Goal: Navigation & Orientation: Go to known website

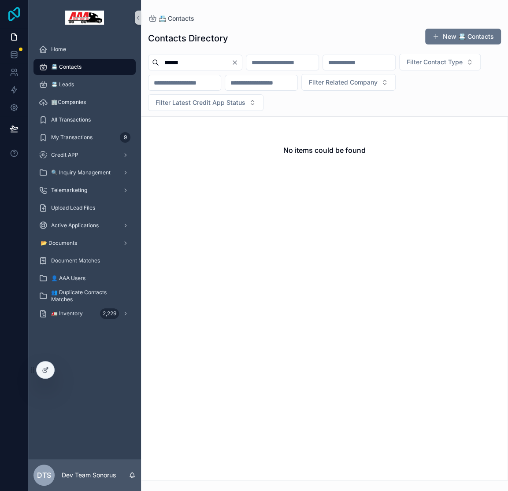
click at [15, 13] on icon at bounding box center [14, 14] width 18 height 14
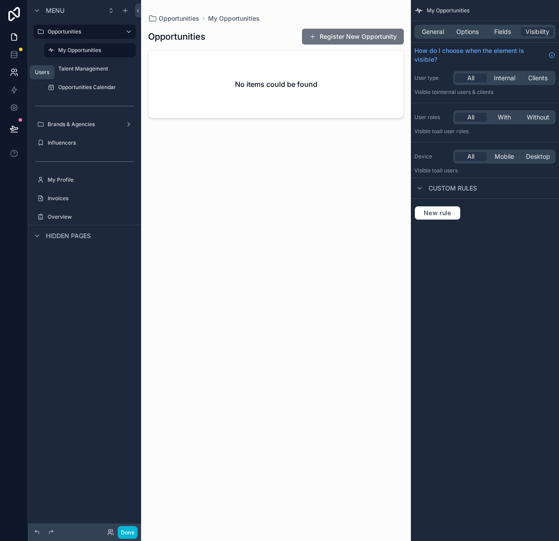
click at [13, 67] on link at bounding box center [14, 72] width 28 height 18
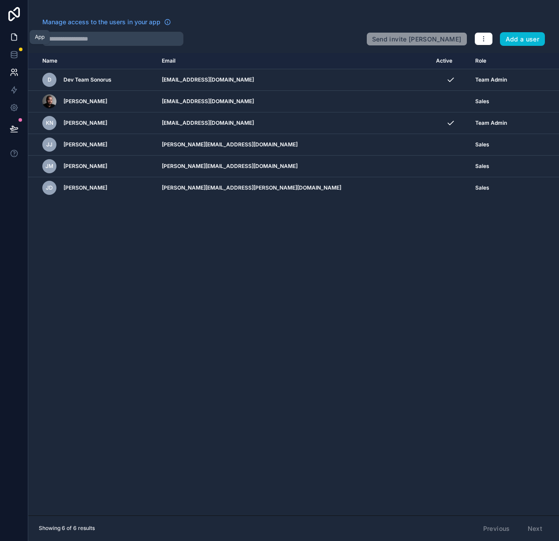
click at [22, 37] on link at bounding box center [14, 37] width 28 height 18
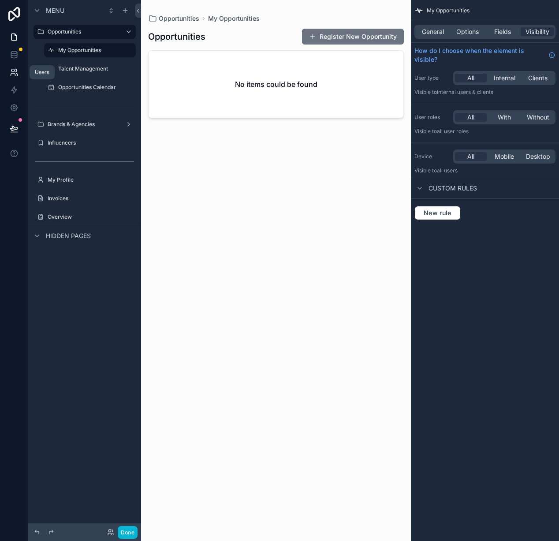
click at [18, 67] on link at bounding box center [14, 72] width 28 height 18
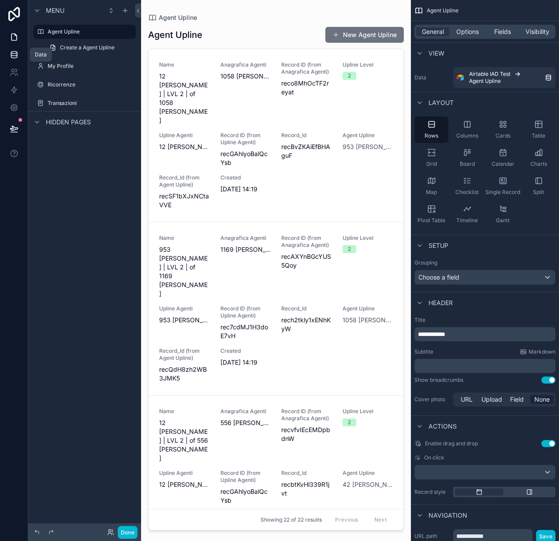
click at [11, 56] on icon at bounding box center [14, 54] width 9 height 9
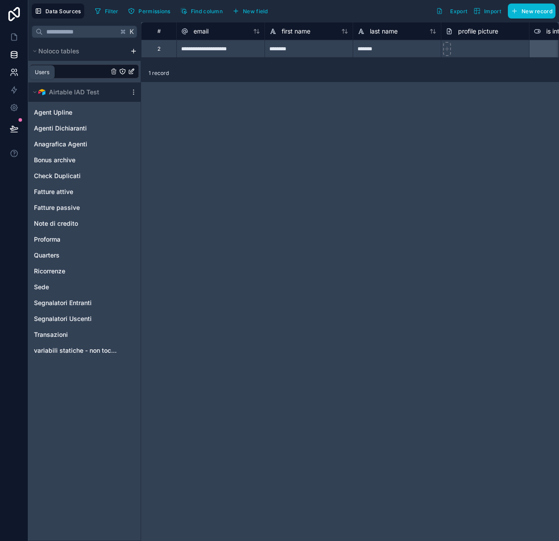
click at [13, 74] on icon at bounding box center [14, 72] width 9 height 9
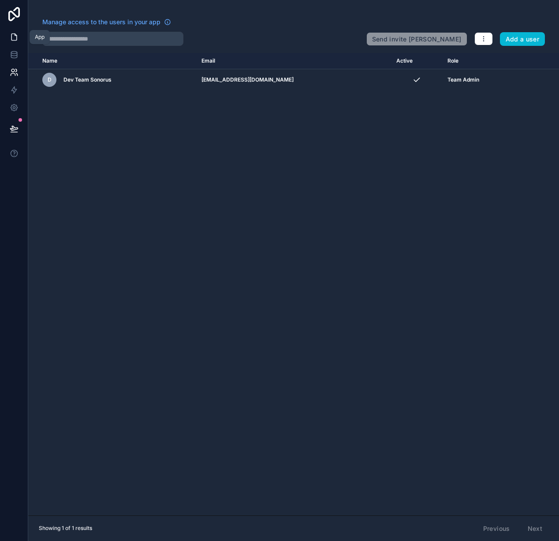
click at [20, 38] on link at bounding box center [14, 37] width 28 height 18
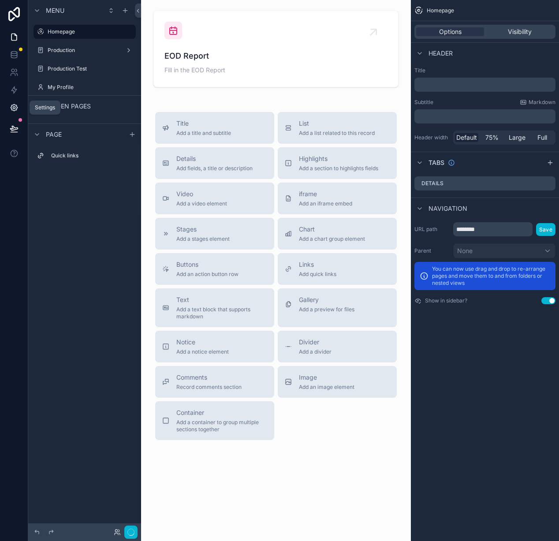
click at [14, 105] on icon at bounding box center [14, 107] width 9 height 9
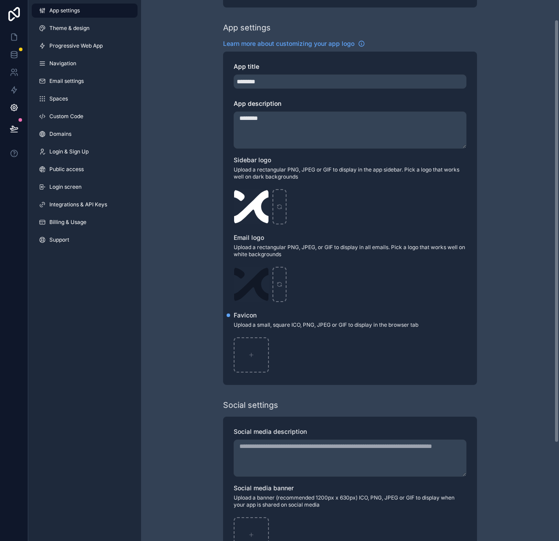
scroll to position [150, 0]
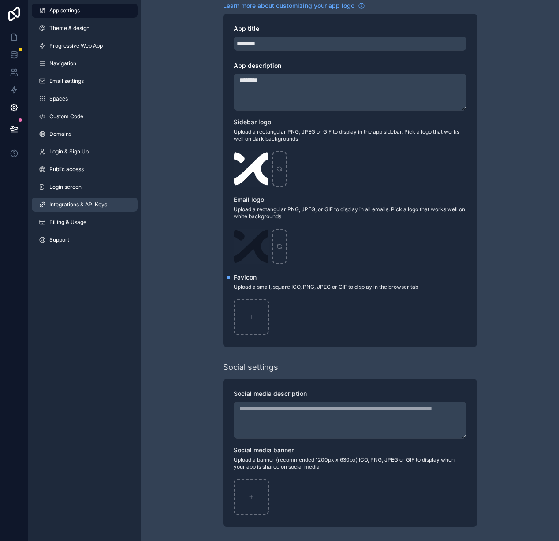
click at [75, 208] on link "Integrations & API Keys" at bounding box center [85, 204] width 106 height 14
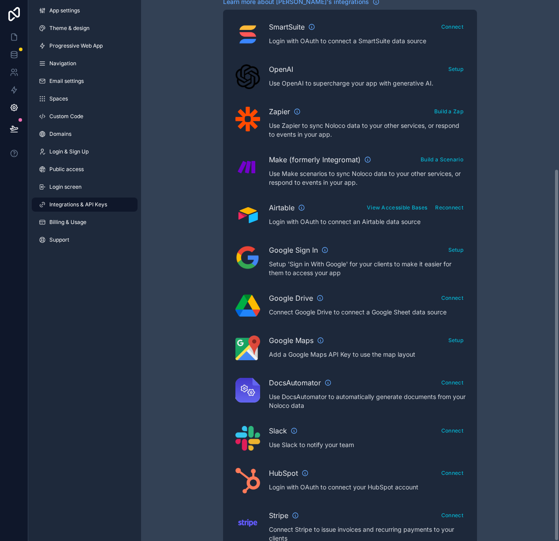
scroll to position [245, 0]
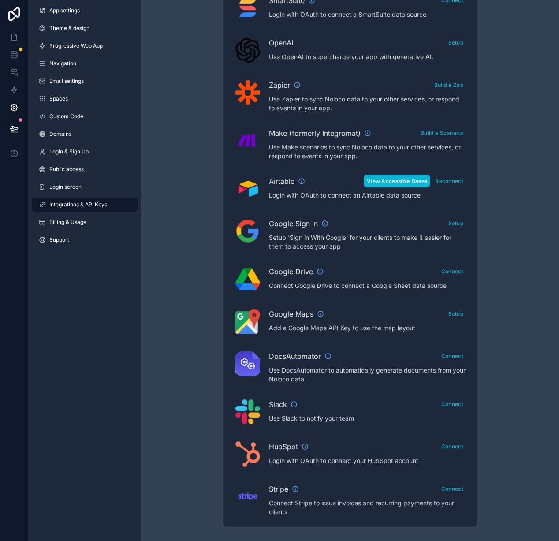
click at [401, 184] on button "View Accessible Bases" at bounding box center [396, 180] width 67 height 13
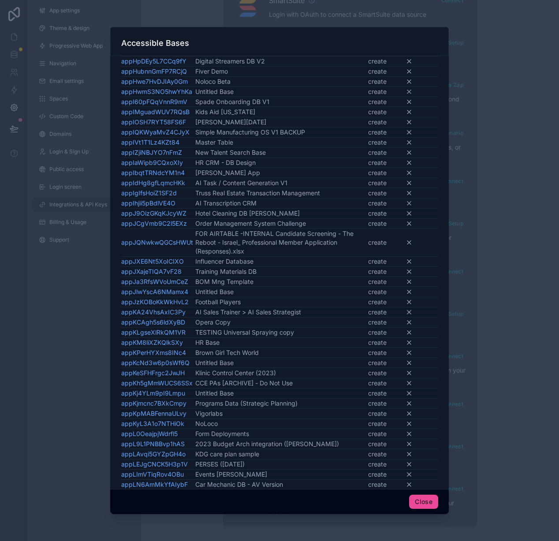
scroll to position [3342, 0]
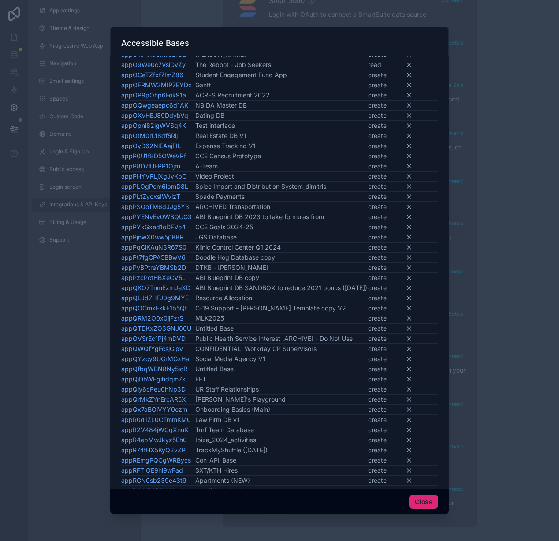
click at [427, 501] on button "Close" at bounding box center [423, 501] width 29 height 14
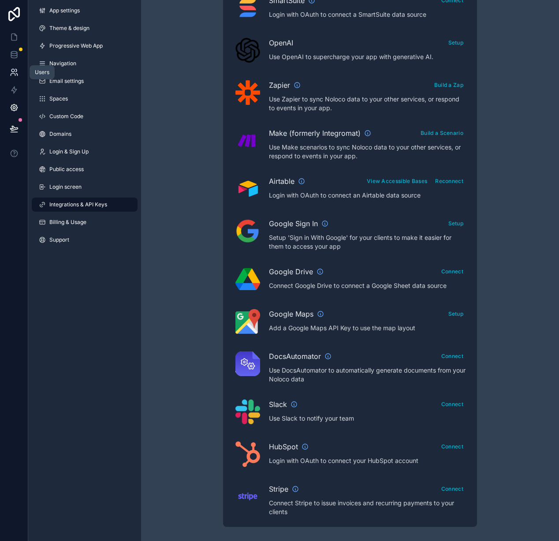
click at [13, 67] on link at bounding box center [14, 72] width 28 height 18
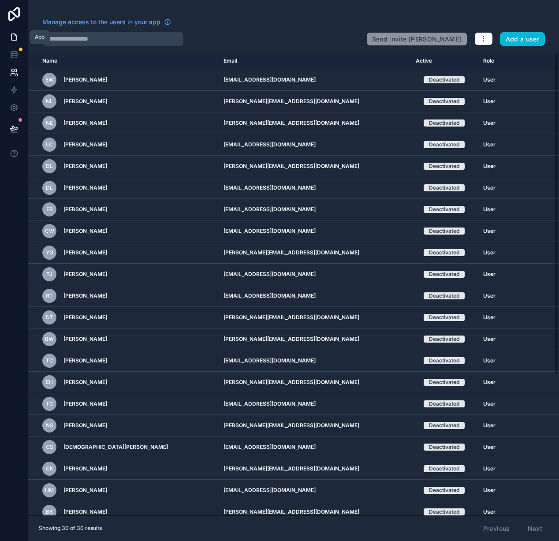
click at [16, 35] on icon at bounding box center [14, 37] width 9 height 9
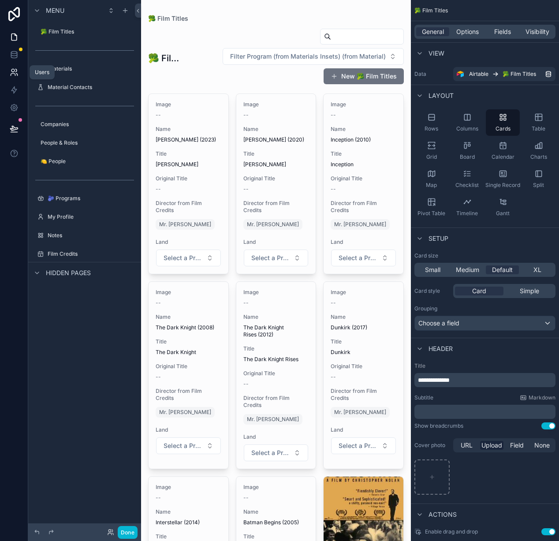
click at [11, 69] on icon at bounding box center [14, 72] width 9 height 9
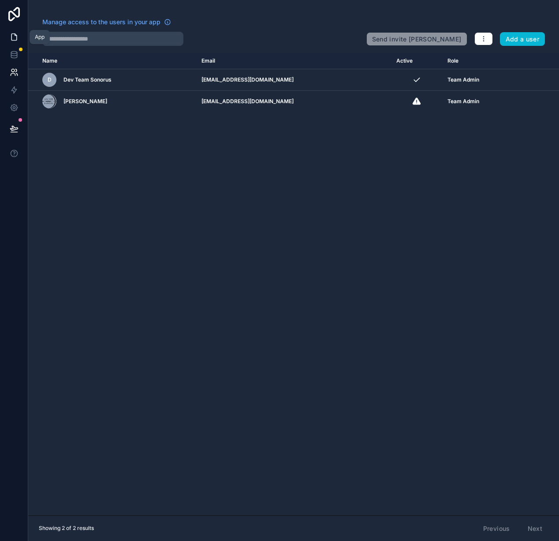
click at [11, 35] on icon at bounding box center [14, 37] width 9 height 9
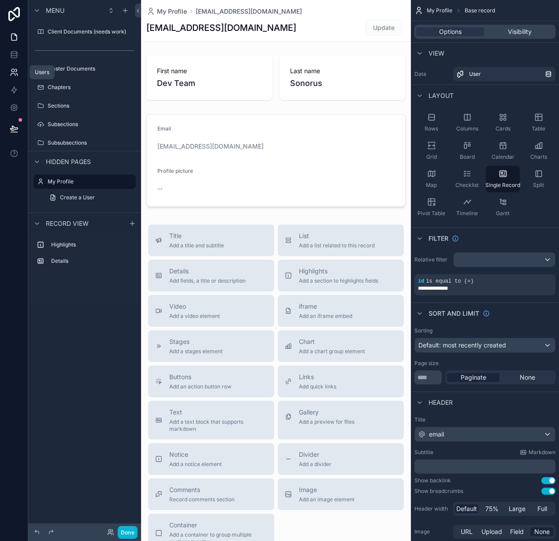
click at [18, 68] on icon at bounding box center [14, 72] width 9 height 9
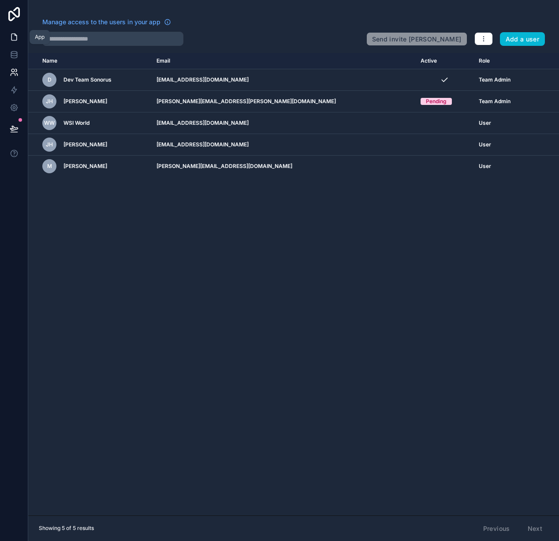
click at [11, 29] on link at bounding box center [14, 37] width 28 height 18
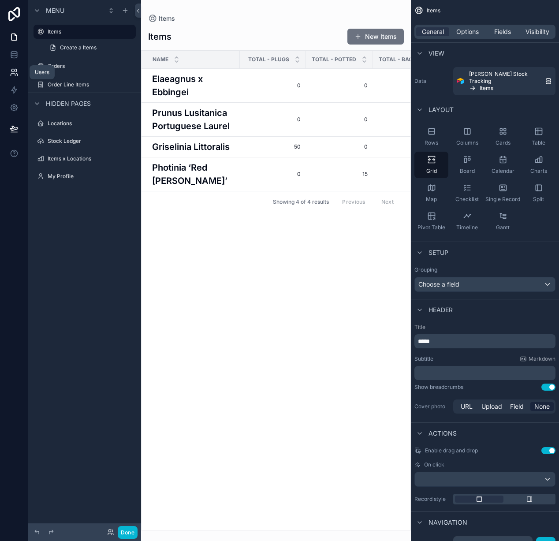
click at [14, 69] on icon at bounding box center [12, 70] width 3 height 3
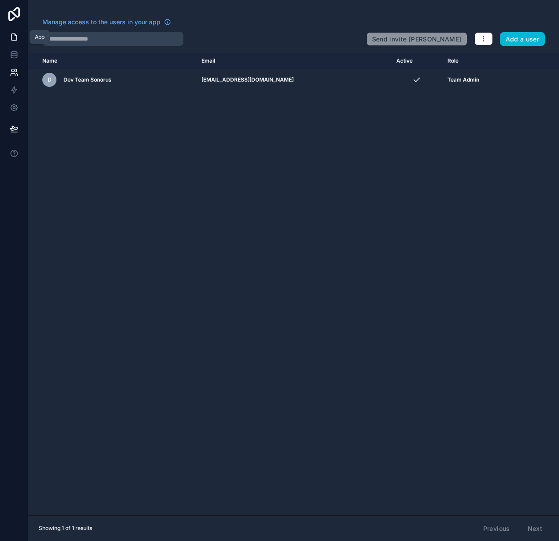
click at [14, 37] on icon at bounding box center [14, 37] width 9 height 9
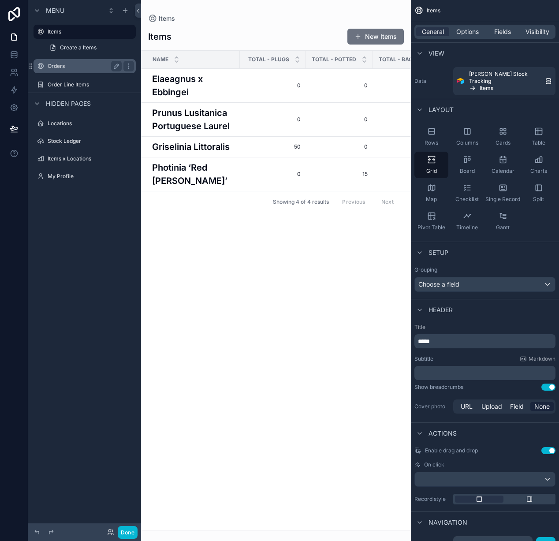
click at [52, 66] on label "Orders" at bounding box center [83, 66] width 70 height 7
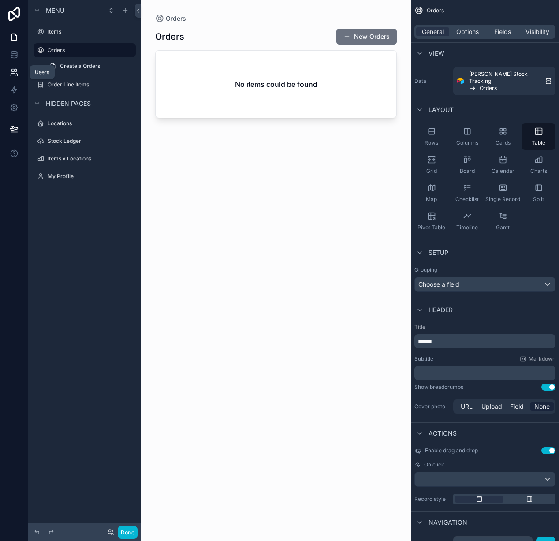
click at [15, 70] on icon at bounding box center [14, 72] width 9 height 9
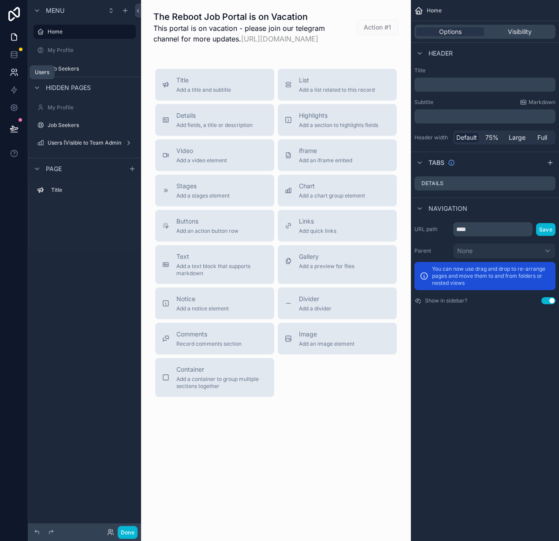
click at [18, 67] on link at bounding box center [14, 72] width 28 height 18
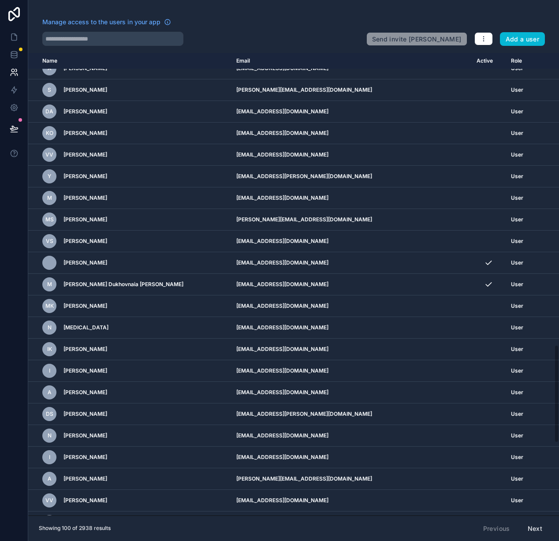
scroll to position [616, 0]
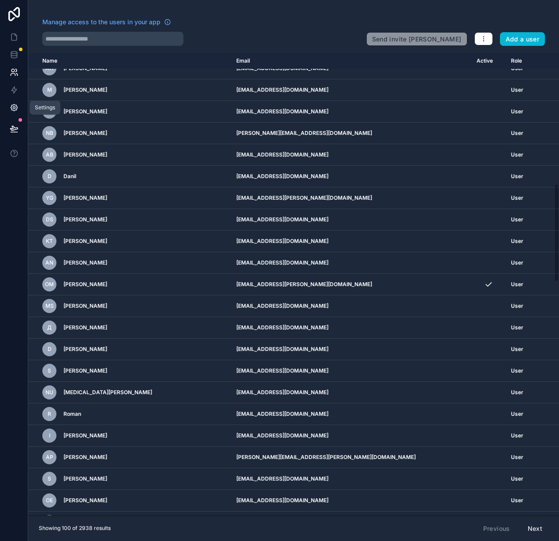
click at [20, 113] on link at bounding box center [14, 108] width 28 height 18
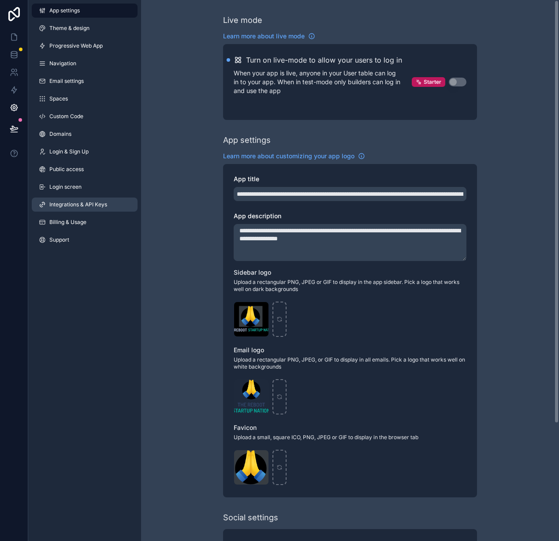
click at [73, 203] on span "Integrations & API Keys" at bounding box center [78, 204] width 58 height 7
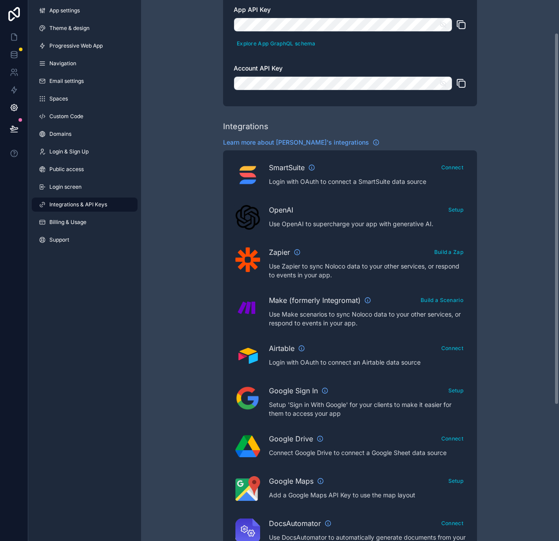
scroll to position [123, 0]
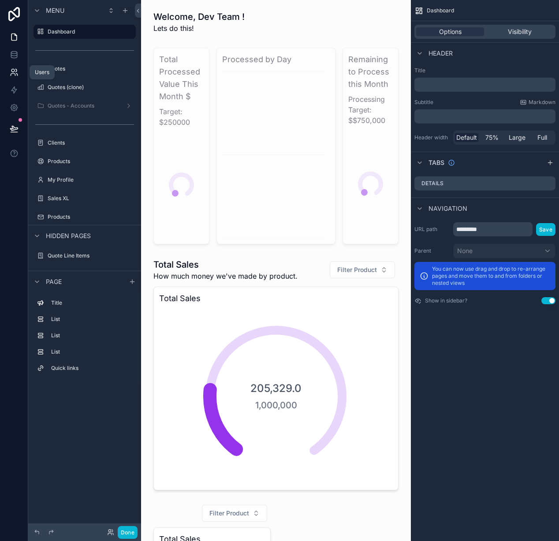
click at [11, 71] on icon at bounding box center [14, 72] width 9 height 9
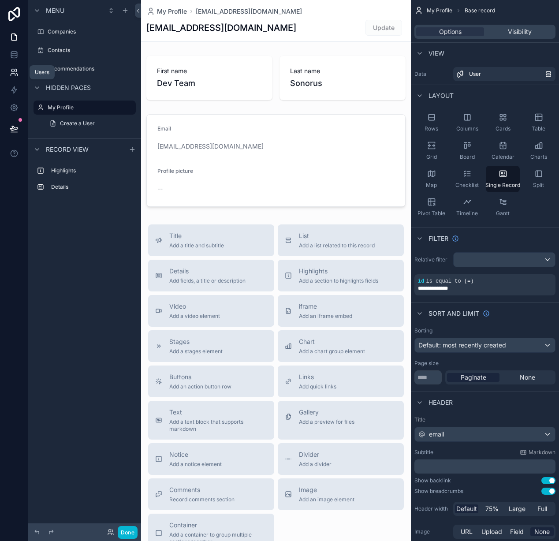
click at [9, 74] on link at bounding box center [14, 72] width 28 height 18
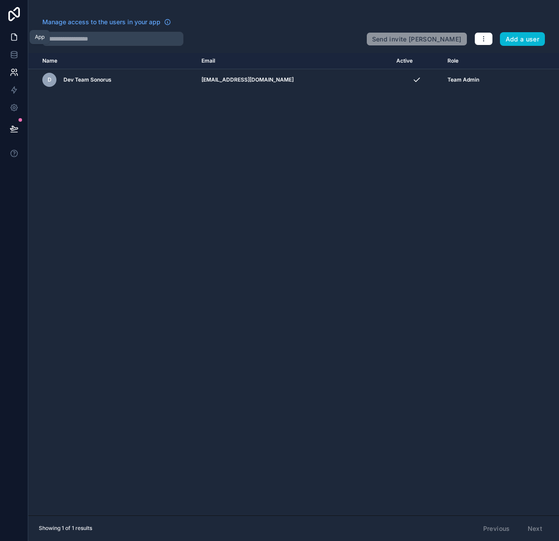
click at [17, 41] on icon at bounding box center [14, 37] width 9 height 9
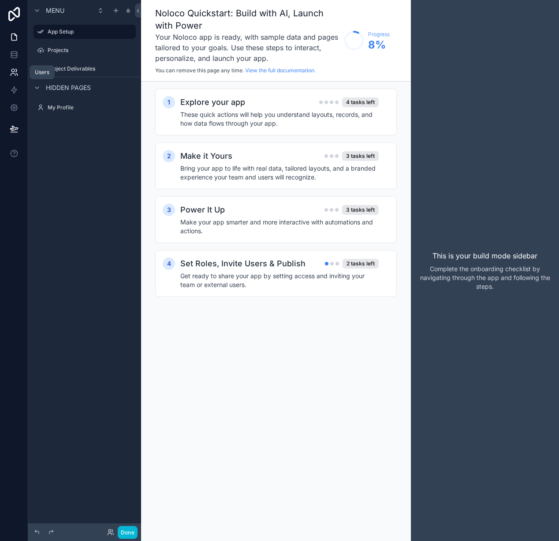
click at [16, 70] on icon at bounding box center [15, 70] width 1 height 3
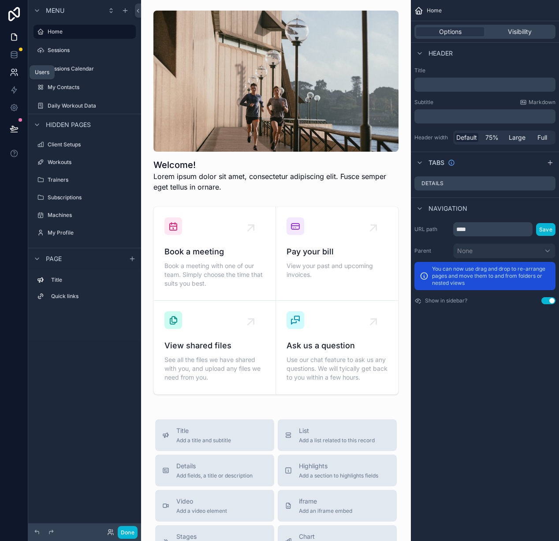
click at [15, 72] on icon at bounding box center [14, 72] width 9 height 9
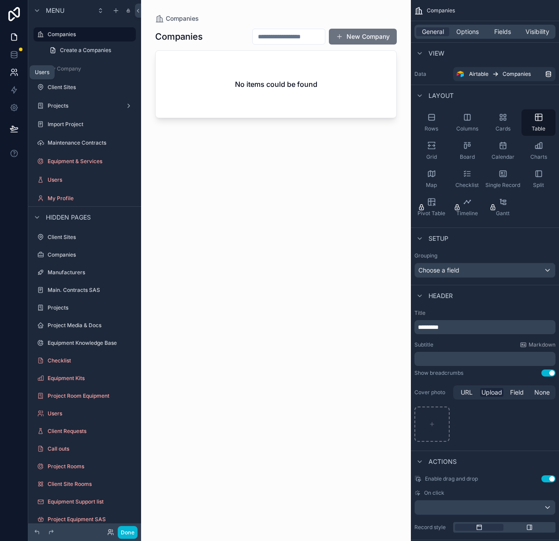
click at [15, 73] on icon at bounding box center [14, 72] width 9 height 9
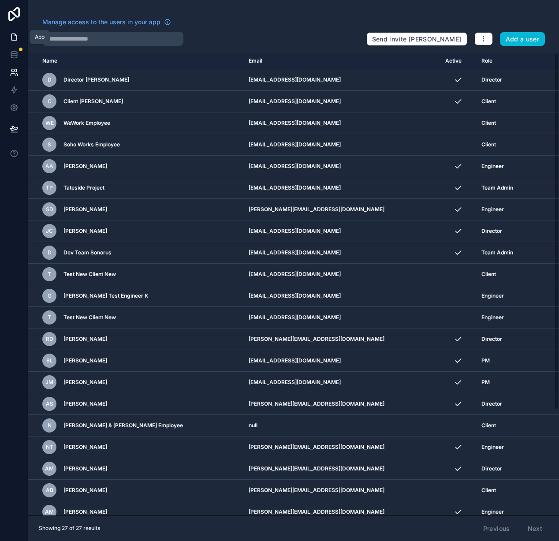
click at [17, 33] on icon at bounding box center [14, 37] width 9 height 9
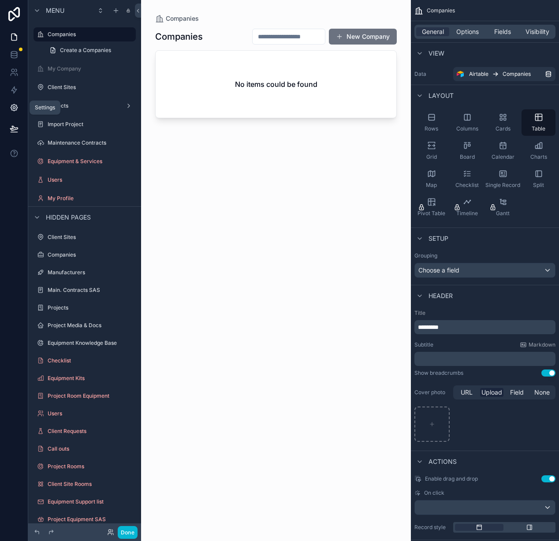
click at [14, 111] on icon at bounding box center [14, 107] width 9 height 9
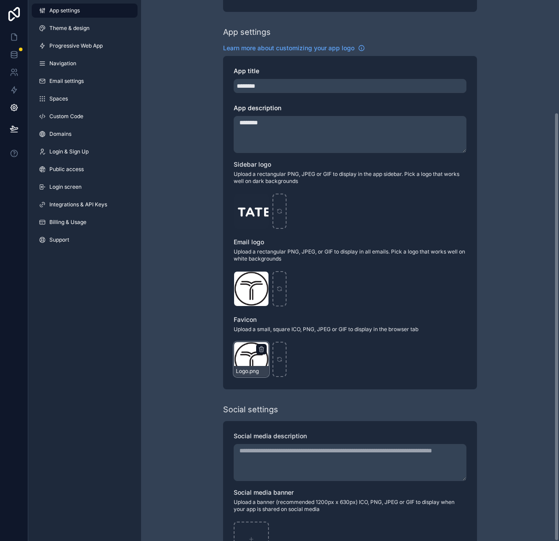
scroll to position [141, 0]
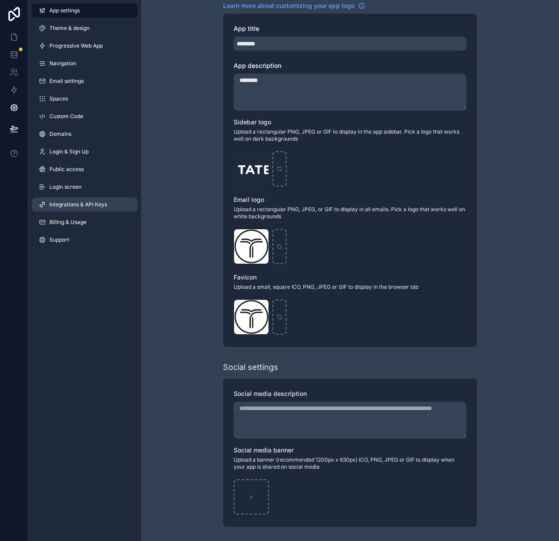
click at [63, 200] on link "Integrations & API Keys" at bounding box center [85, 204] width 106 height 14
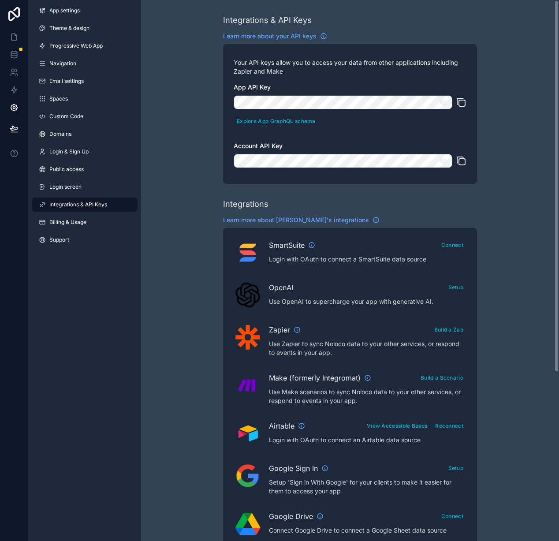
scroll to position [3, 0]
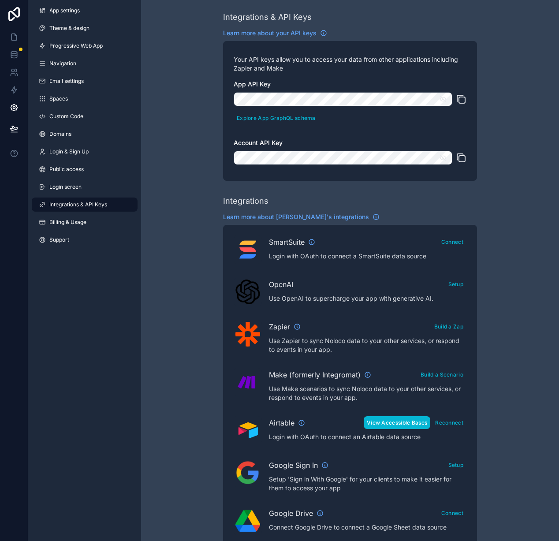
click at [398, 418] on button "View Accessible Bases" at bounding box center [396, 422] width 67 height 13
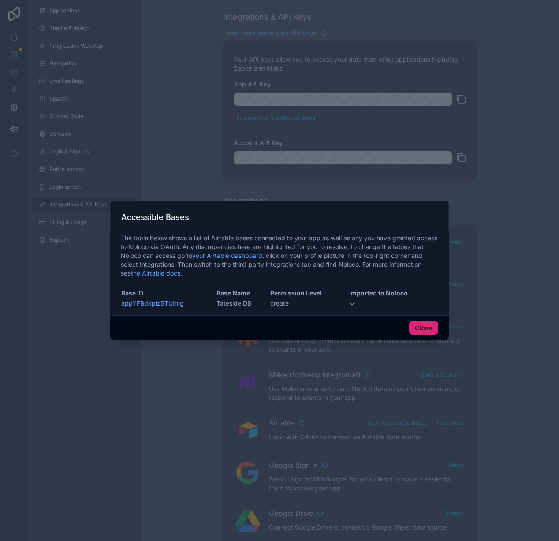
click at [421, 327] on button "Close" at bounding box center [423, 328] width 29 height 14
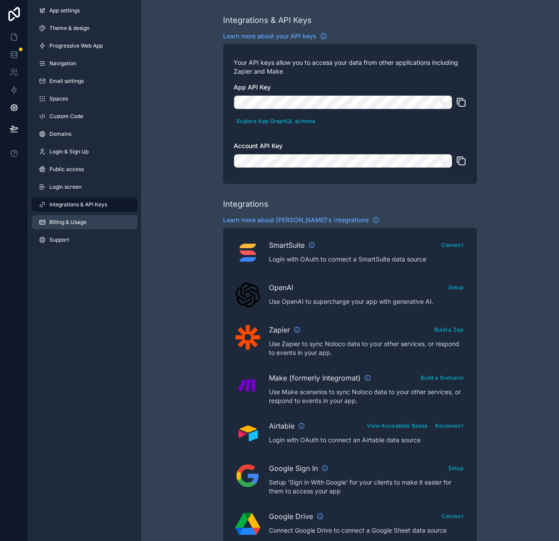
click at [68, 226] on link "Billing & Usage" at bounding box center [85, 222] width 106 height 14
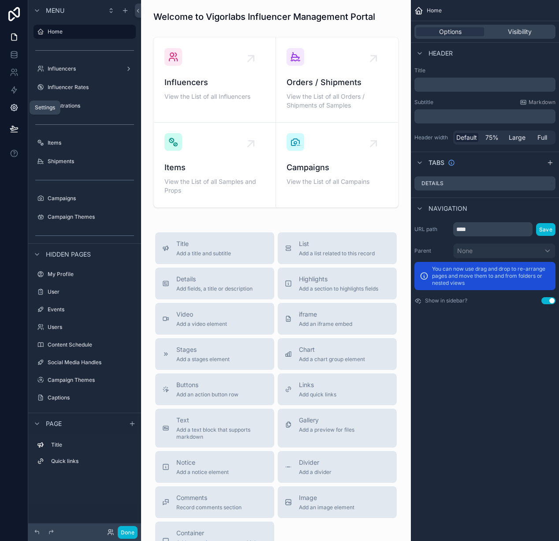
click at [15, 108] on icon at bounding box center [14, 107] width 9 height 9
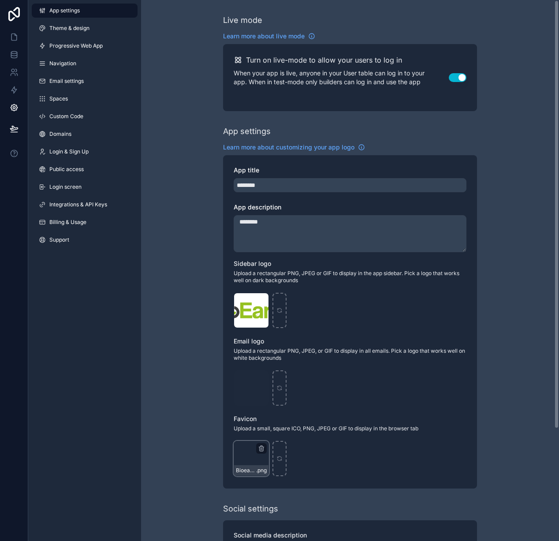
scroll to position [141, 0]
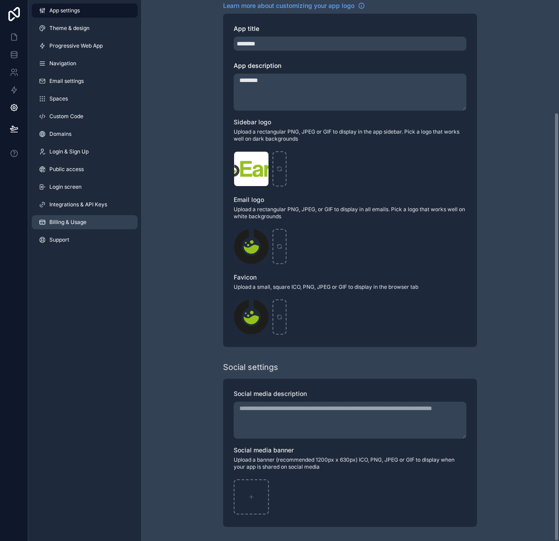
click at [93, 225] on link "Billing & Usage" at bounding box center [85, 222] width 106 height 14
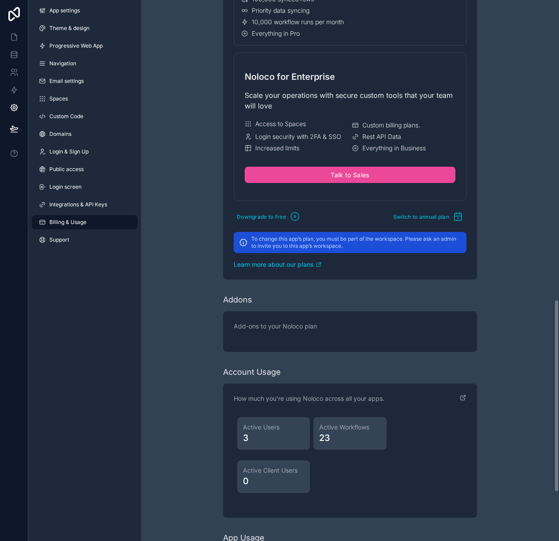
scroll to position [840, 0]
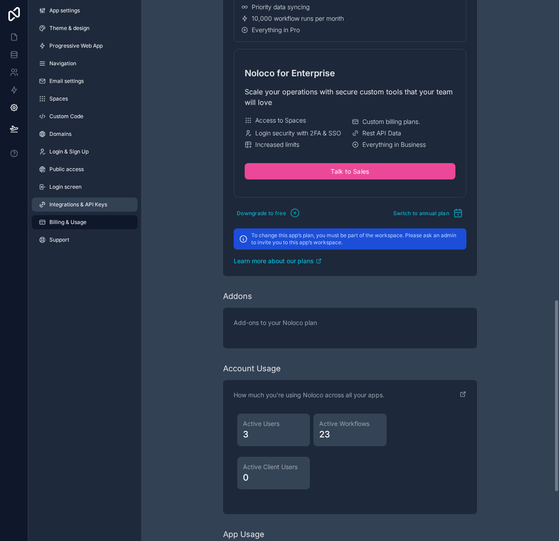
click at [57, 200] on link "Integrations & API Keys" at bounding box center [85, 204] width 106 height 14
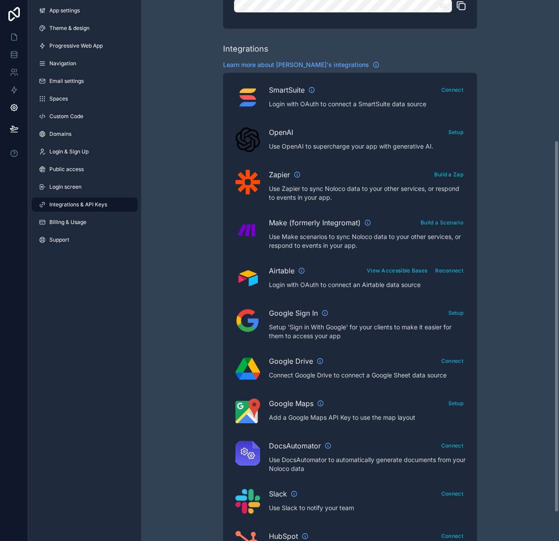
scroll to position [204, 0]
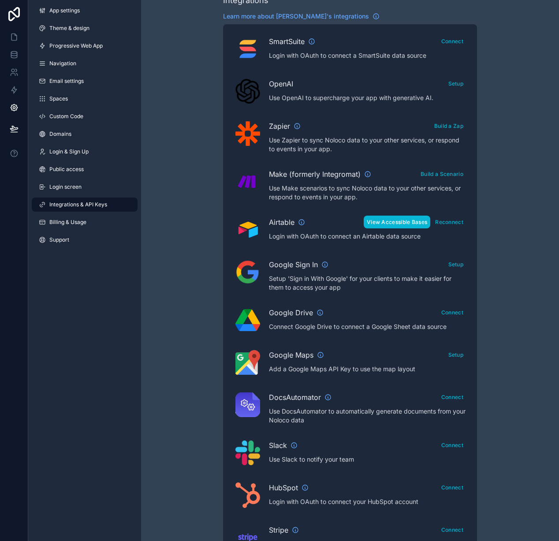
click at [397, 224] on button "View Accessible Bases" at bounding box center [396, 221] width 67 height 13
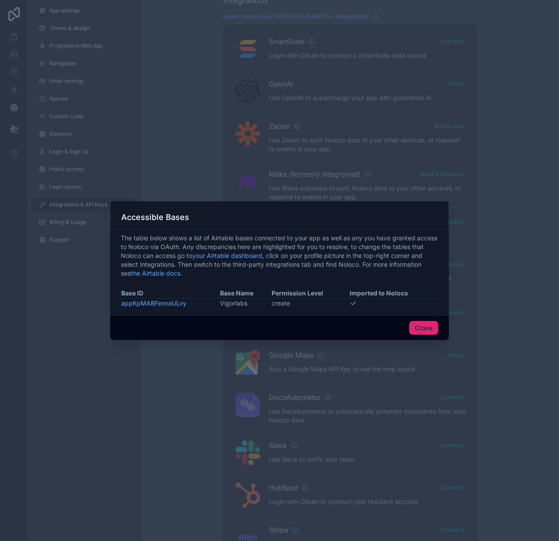
click at [433, 332] on button "Close" at bounding box center [423, 328] width 29 height 14
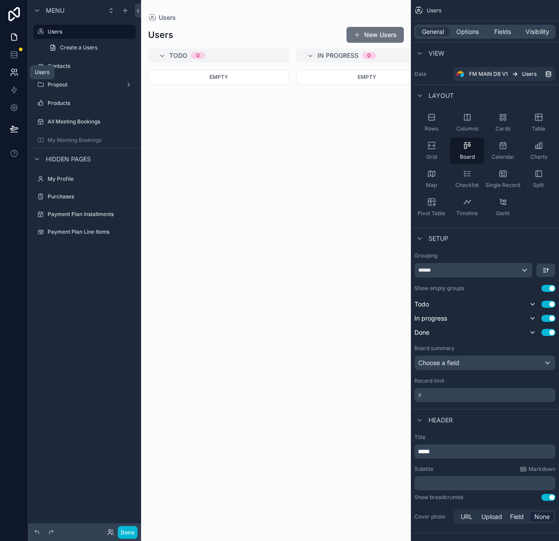
click at [4, 74] on link at bounding box center [14, 72] width 28 height 18
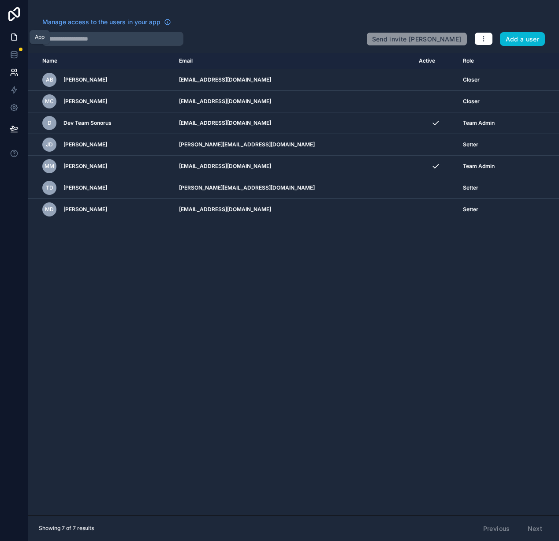
click at [21, 35] on link at bounding box center [14, 37] width 28 height 18
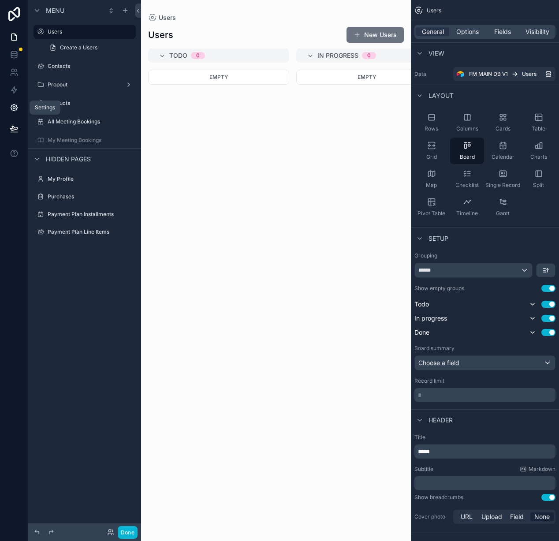
click at [17, 112] on link at bounding box center [14, 108] width 28 height 18
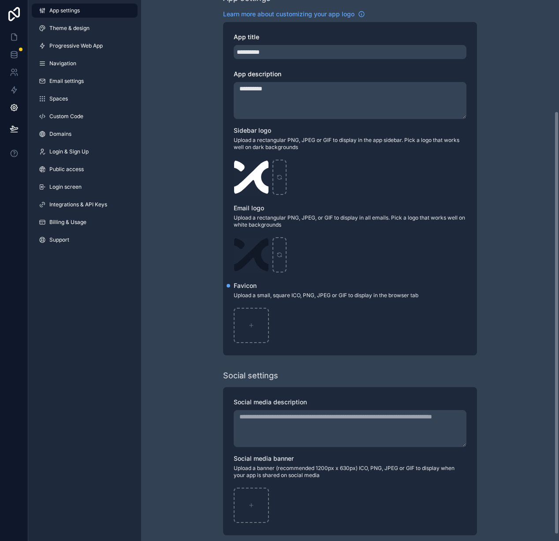
scroll to position [150, 0]
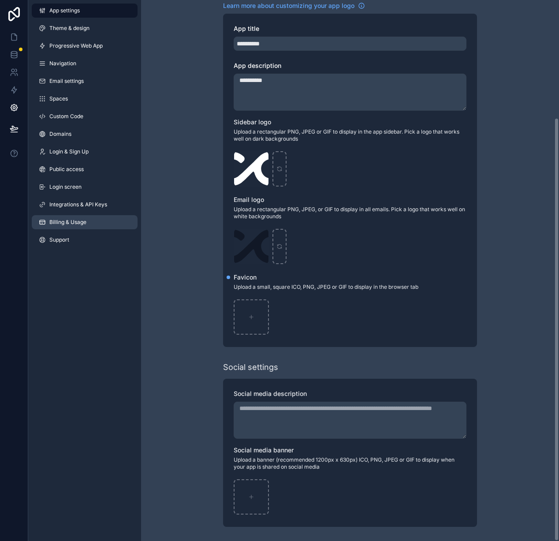
click at [67, 215] on link "Billing & Usage" at bounding box center [85, 222] width 106 height 14
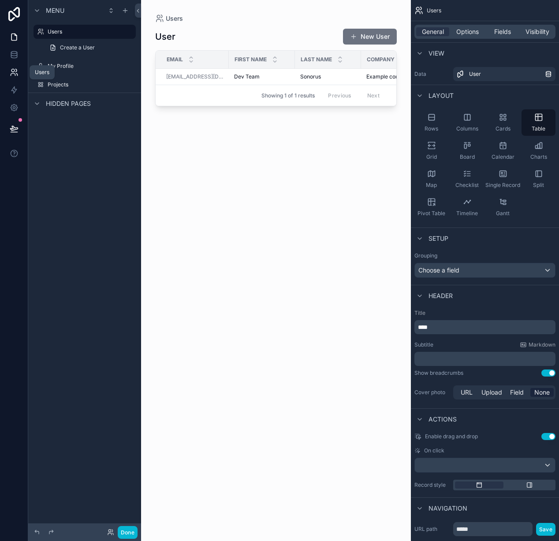
click at [17, 68] on icon at bounding box center [14, 72] width 9 height 9
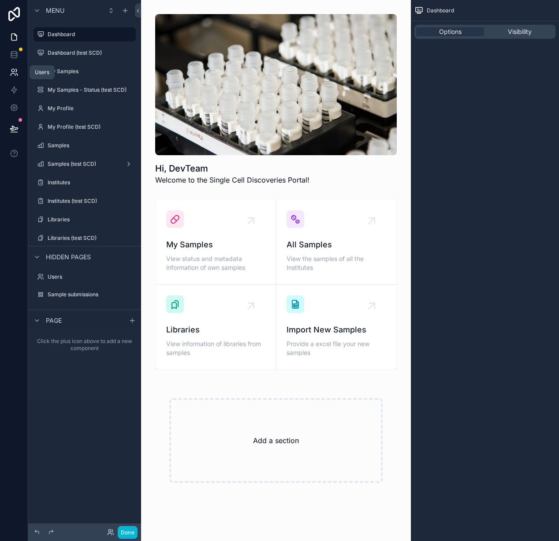
click at [14, 76] on icon at bounding box center [14, 72] width 9 height 9
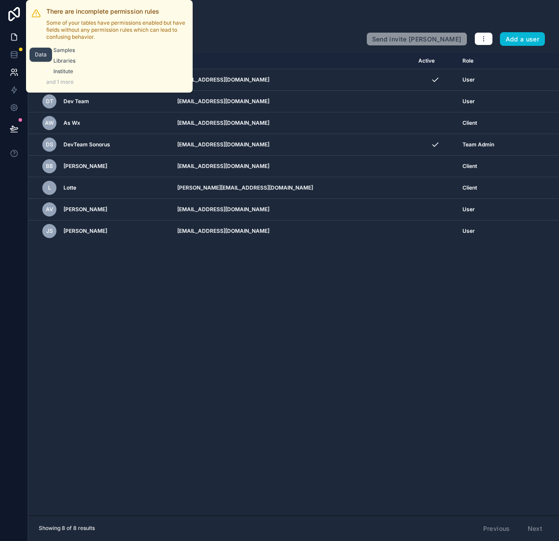
click at [19, 38] on link at bounding box center [14, 37] width 28 height 18
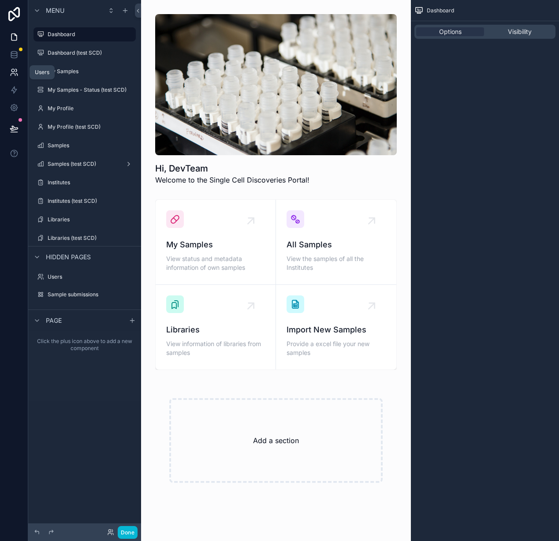
click at [12, 72] on icon at bounding box center [14, 72] width 9 height 9
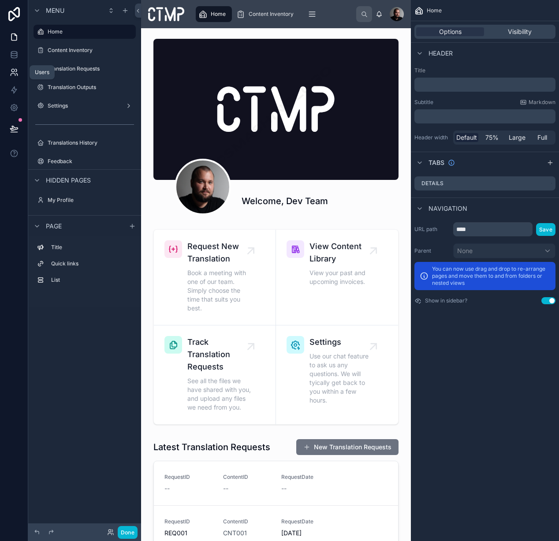
click at [13, 74] on icon at bounding box center [14, 72] width 9 height 9
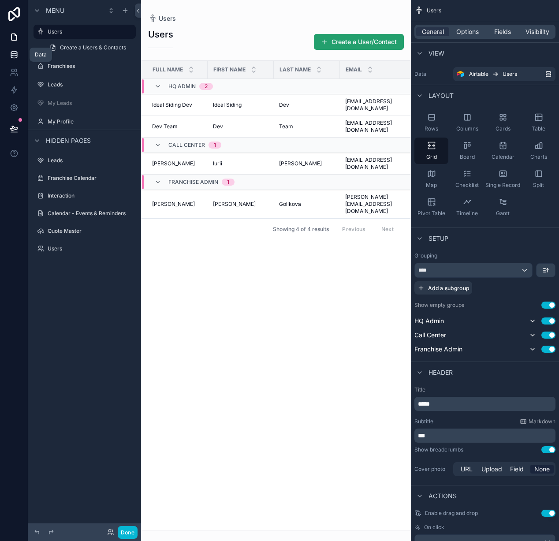
click at [15, 56] on icon at bounding box center [14, 54] width 6 height 4
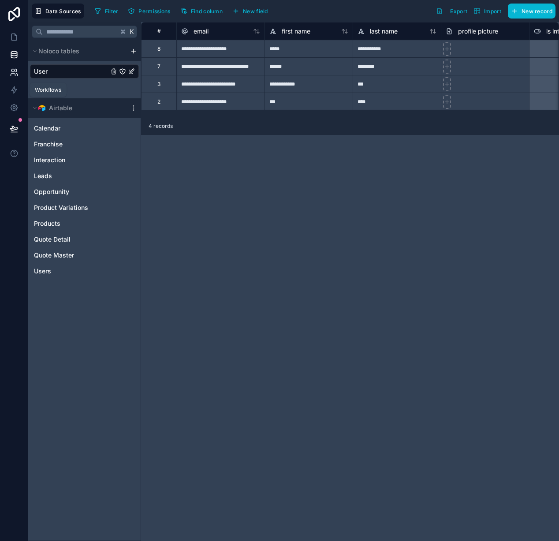
click at [14, 71] on icon at bounding box center [12, 70] width 3 height 3
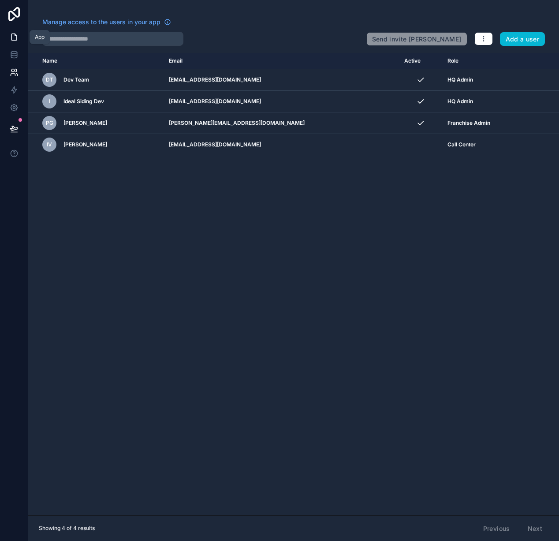
click at [19, 39] on link at bounding box center [14, 37] width 28 height 18
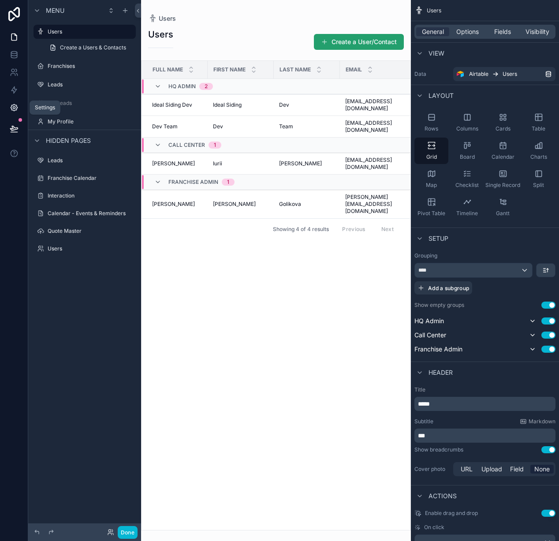
click at [15, 105] on icon at bounding box center [14, 107] width 7 height 7
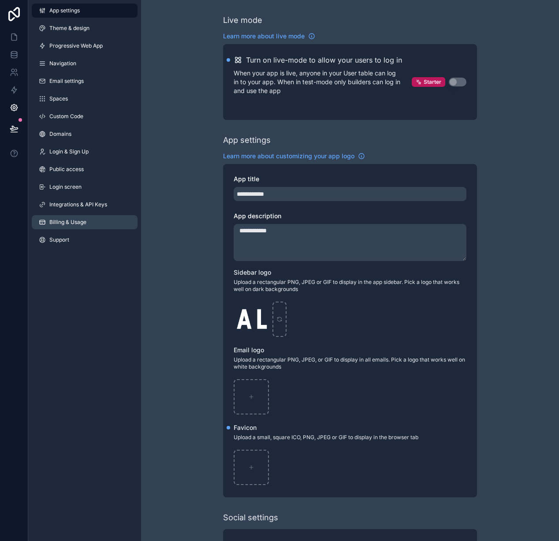
click at [56, 222] on span "Billing & Usage" at bounding box center [67, 222] width 37 height 7
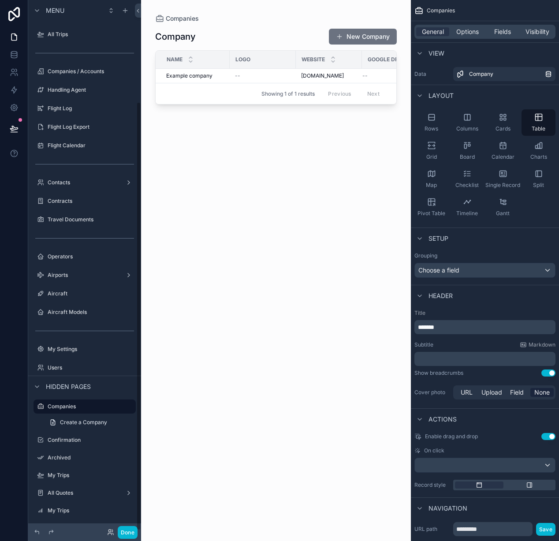
scroll to position [126, 0]
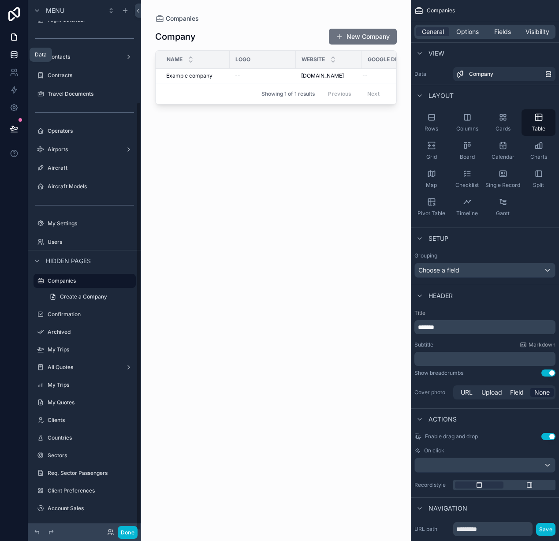
click at [11, 55] on icon at bounding box center [14, 57] width 6 height 4
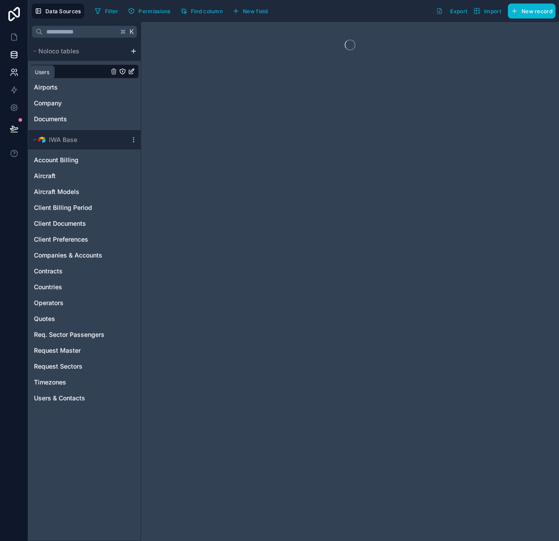
click at [13, 70] on icon at bounding box center [14, 72] width 9 height 9
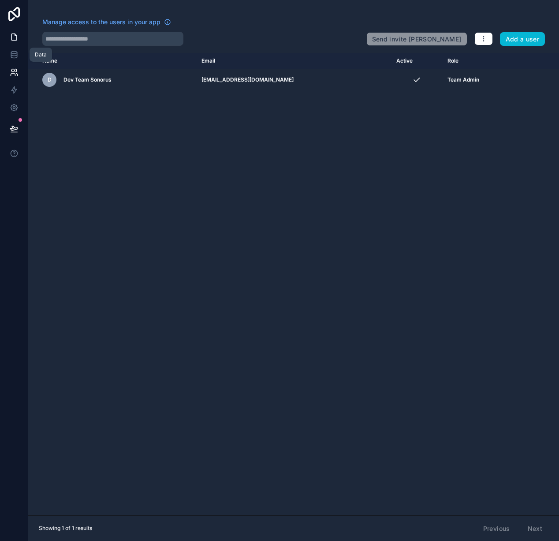
click at [19, 39] on link at bounding box center [14, 37] width 28 height 18
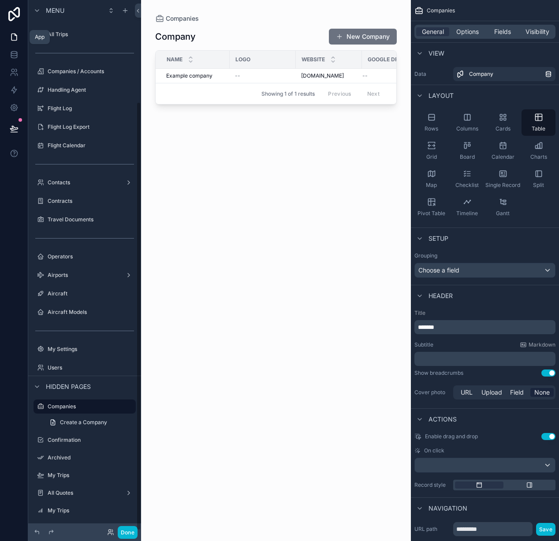
scroll to position [126, 0]
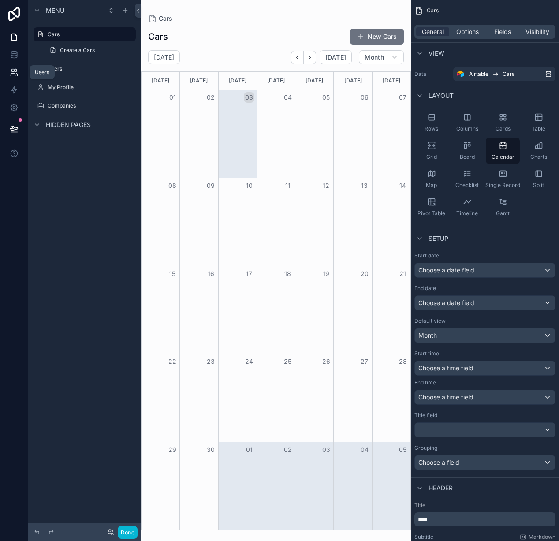
click at [8, 73] on link at bounding box center [14, 72] width 28 height 18
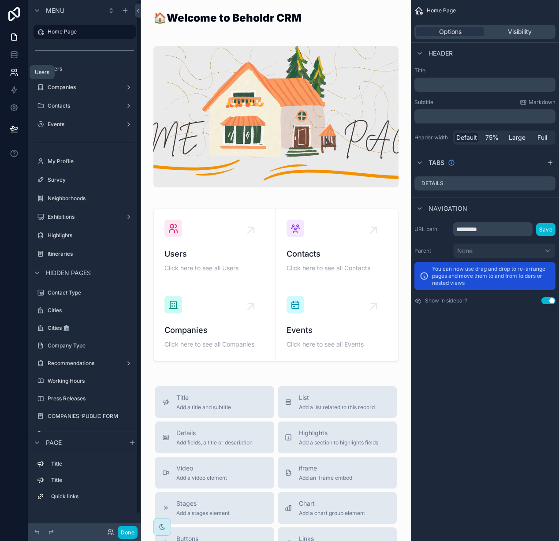
click at [19, 78] on link at bounding box center [14, 72] width 28 height 18
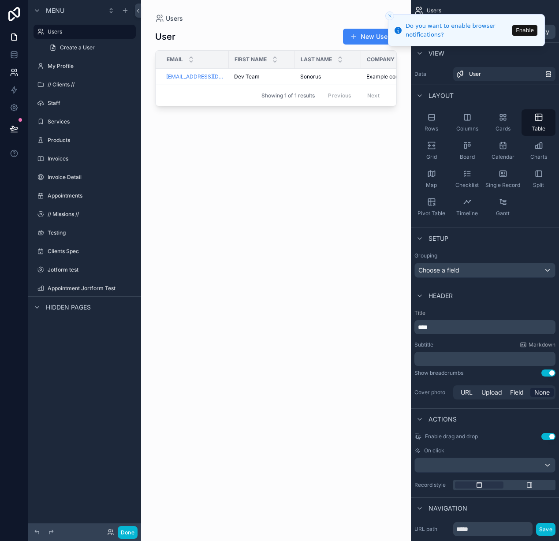
click at [13, 74] on icon at bounding box center [14, 72] width 9 height 9
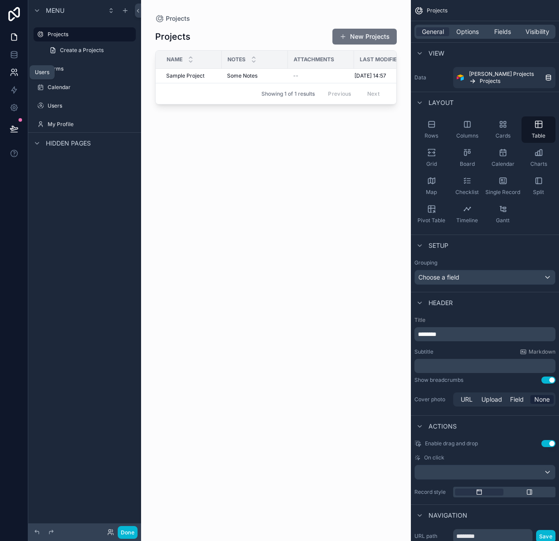
click at [15, 75] on icon at bounding box center [13, 75] width 4 height 2
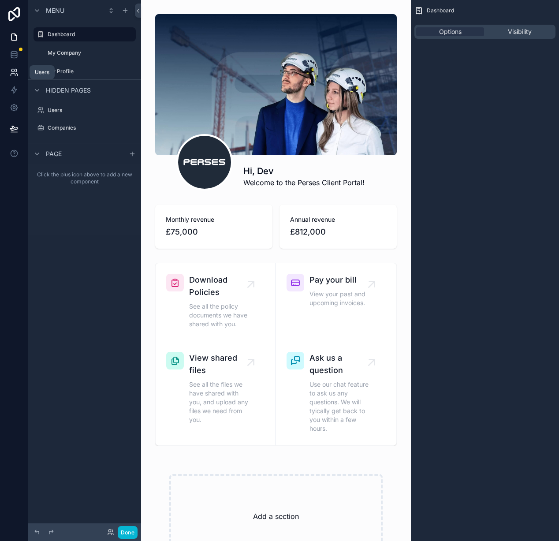
click at [15, 68] on icon at bounding box center [14, 72] width 9 height 9
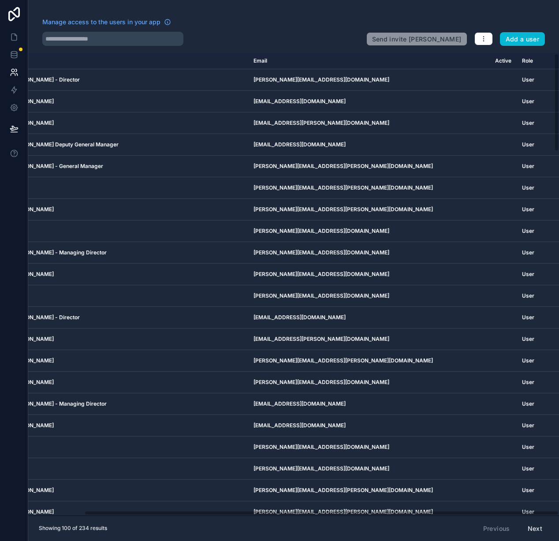
scroll to position [3, 62]
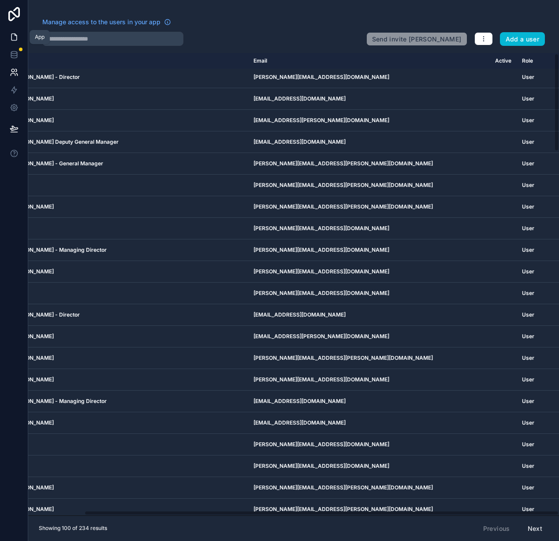
click at [11, 30] on link at bounding box center [14, 37] width 28 height 18
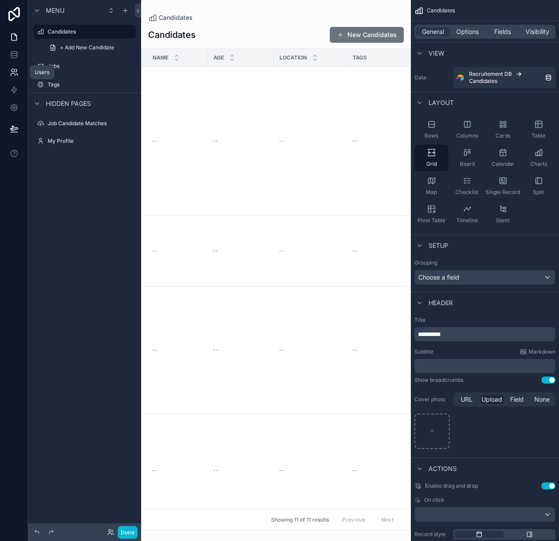
click at [15, 71] on icon at bounding box center [14, 72] width 9 height 9
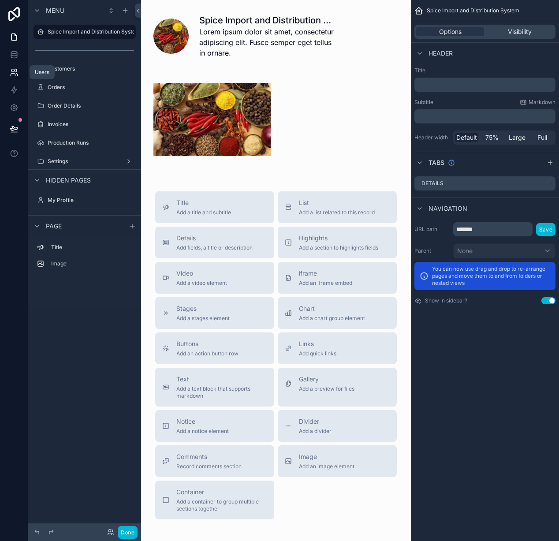
click at [24, 71] on link at bounding box center [14, 72] width 28 height 18
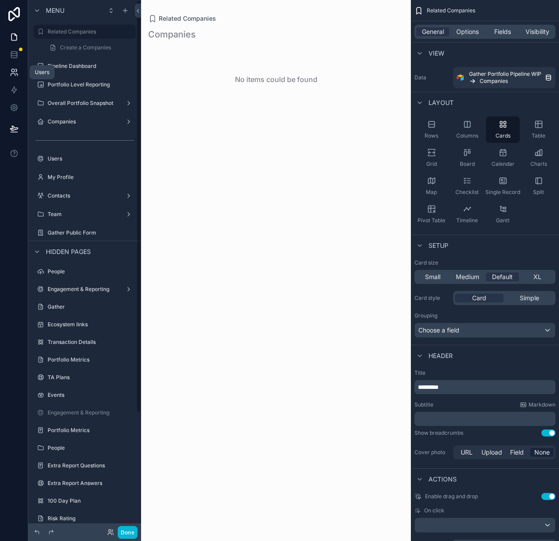
click at [15, 74] on icon at bounding box center [13, 75] width 4 height 2
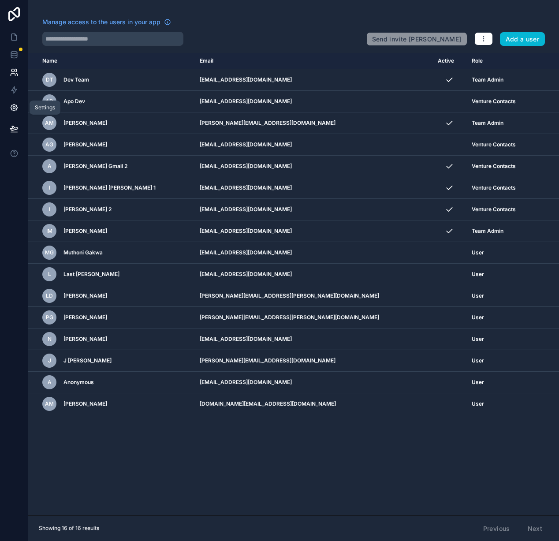
click at [15, 113] on link at bounding box center [14, 108] width 28 height 18
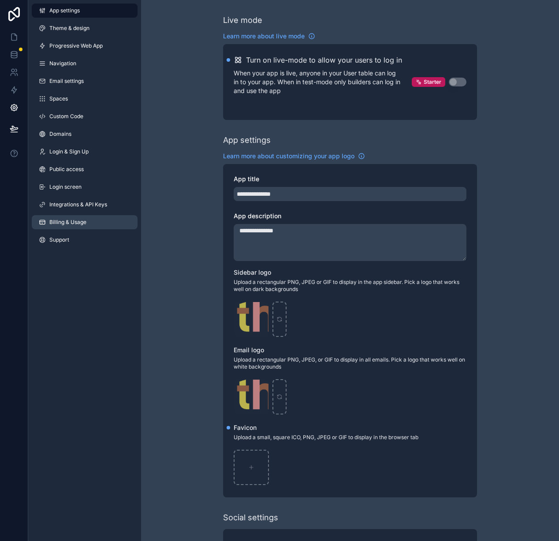
drag, startPoint x: 59, startPoint y: 223, endPoint x: 84, endPoint y: 223, distance: 25.6
click at [59, 223] on span "Billing & Usage" at bounding box center [67, 222] width 37 height 7
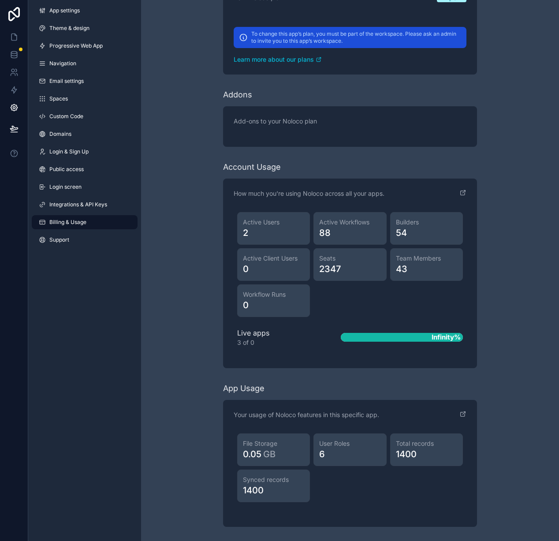
scroll to position [140, 0]
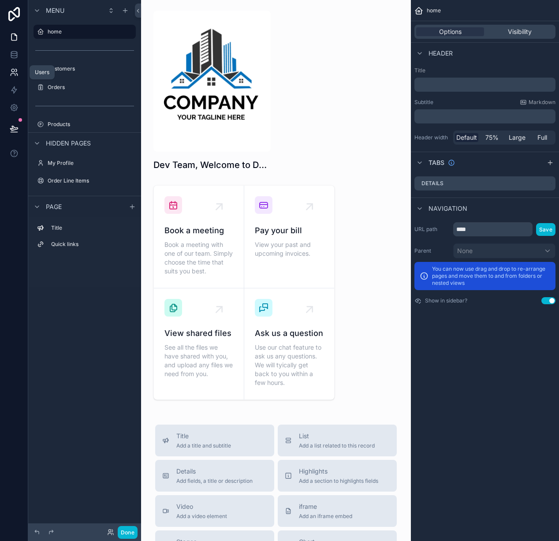
click at [15, 71] on icon at bounding box center [14, 72] width 9 height 9
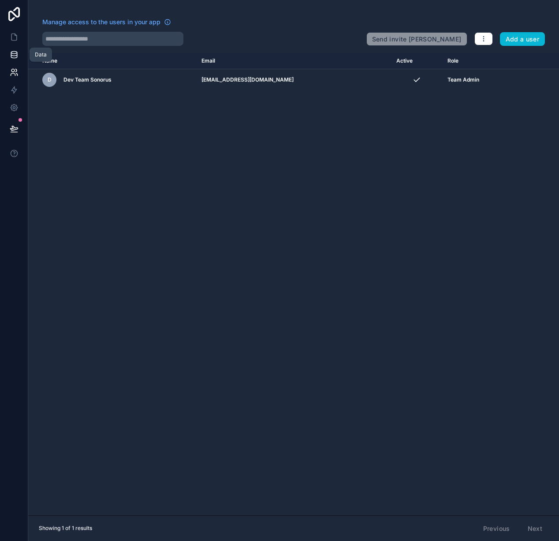
click at [18, 52] on link at bounding box center [14, 55] width 28 height 18
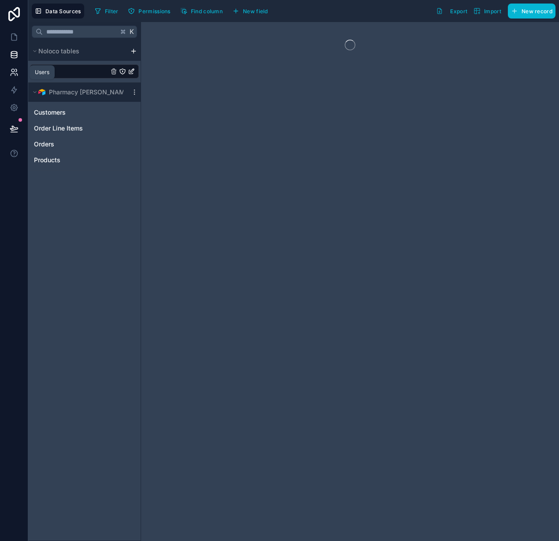
click at [18, 73] on link at bounding box center [14, 72] width 28 height 18
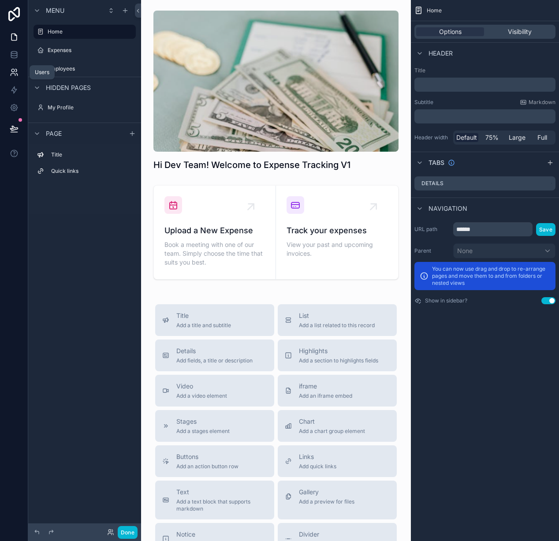
click at [12, 68] on icon at bounding box center [14, 72] width 9 height 9
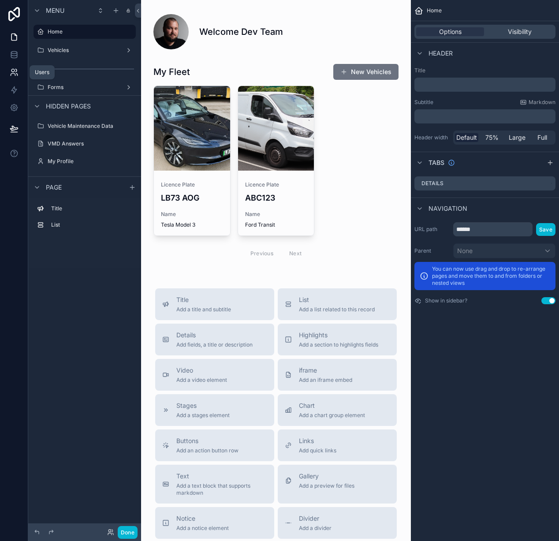
click at [22, 70] on link at bounding box center [14, 72] width 28 height 18
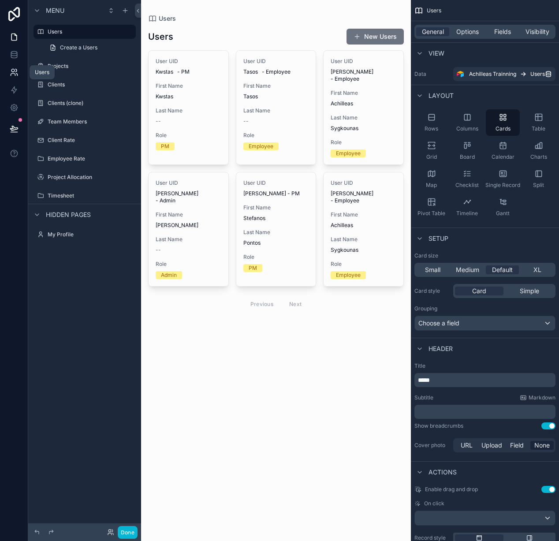
click at [19, 69] on link at bounding box center [14, 72] width 28 height 18
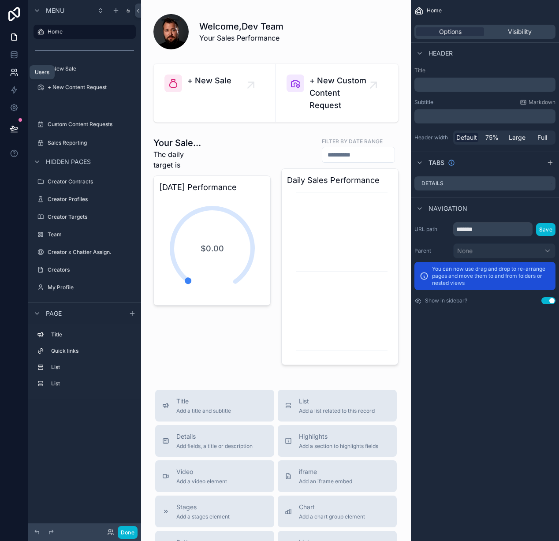
click at [10, 71] on icon at bounding box center [14, 72] width 9 height 9
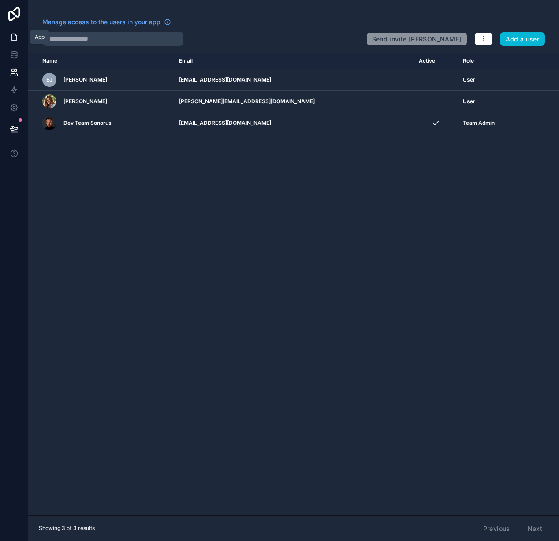
click at [13, 39] on icon at bounding box center [14, 37] width 9 height 9
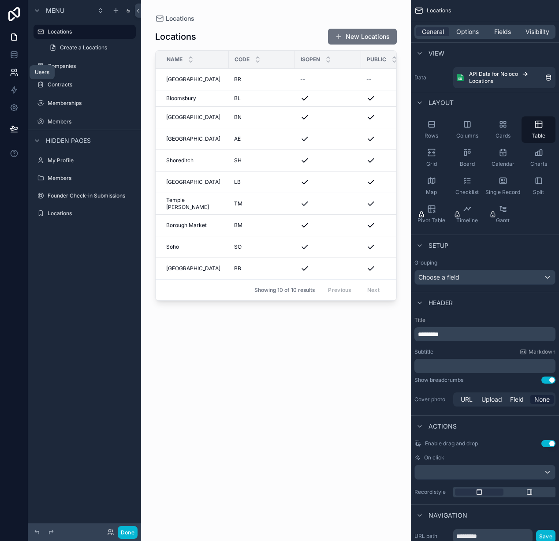
click at [6, 71] on link at bounding box center [14, 72] width 28 height 18
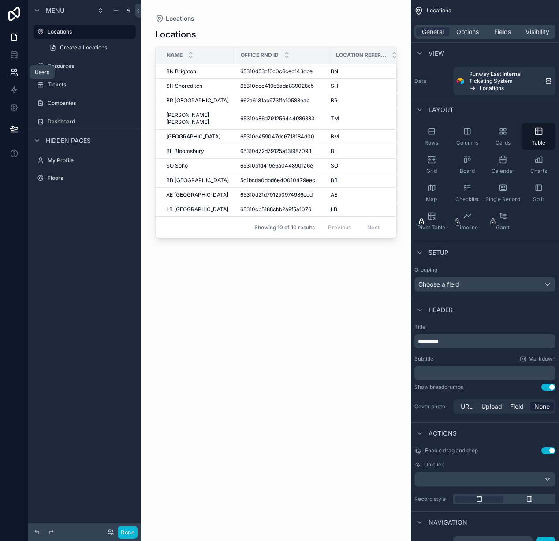
click at [18, 74] on link at bounding box center [14, 72] width 28 height 18
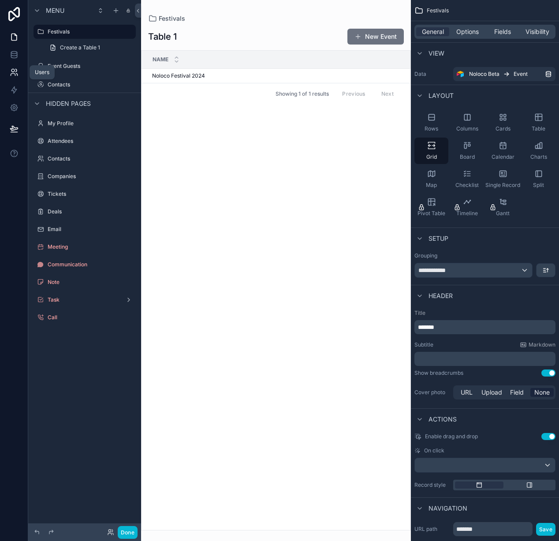
click at [19, 70] on link at bounding box center [14, 72] width 28 height 18
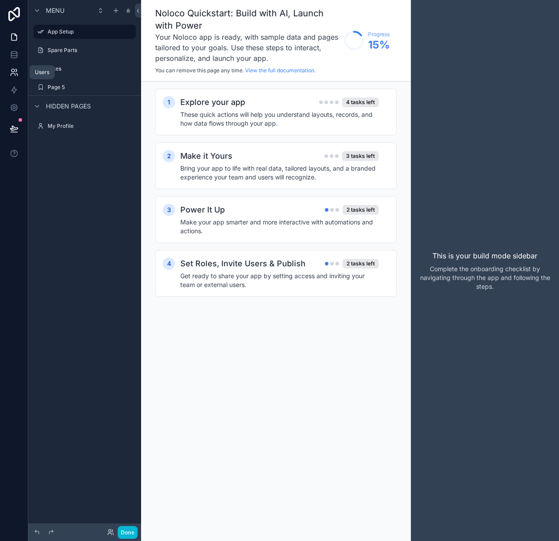
click at [16, 76] on icon at bounding box center [14, 72] width 9 height 9
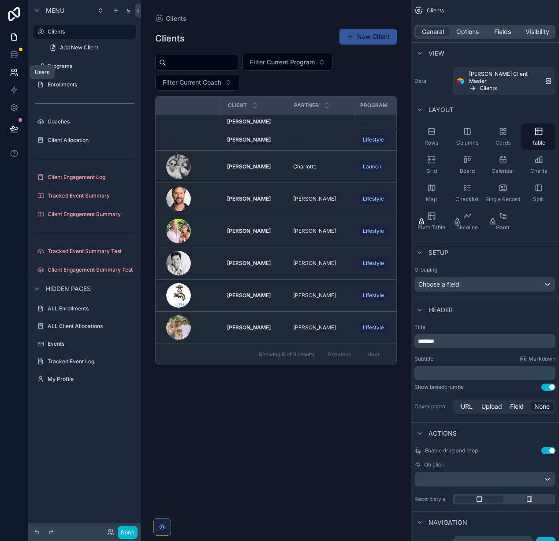
click at [10, 73] on icon at bounding box center [14, 72] width 9 height 9
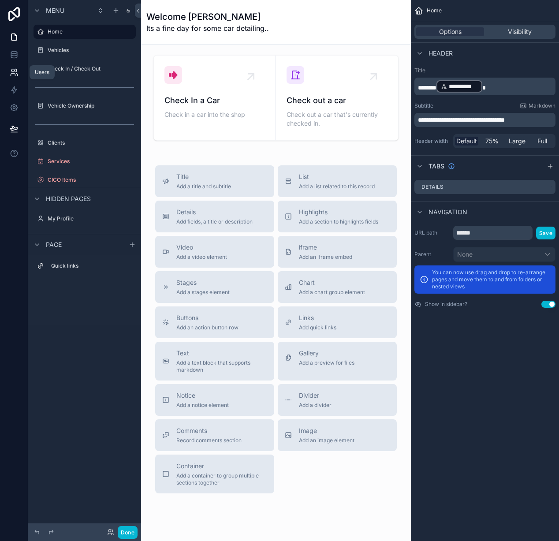
click at [8, 71] on link at bounding box center [14, 72] width 28 height 18
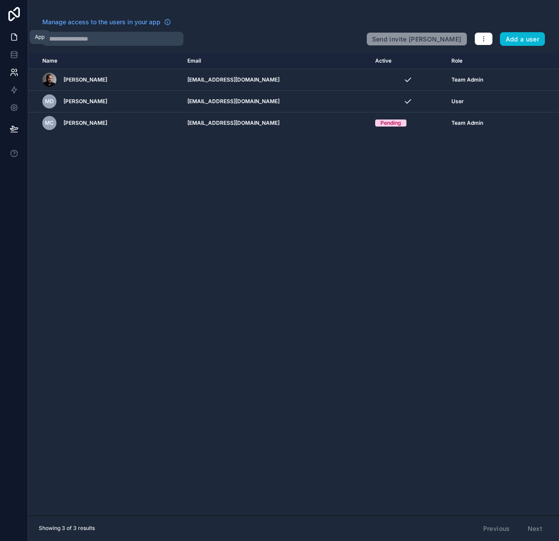
click at [12, 34] on icon at bounding box center [14, 37] width 9 height 9
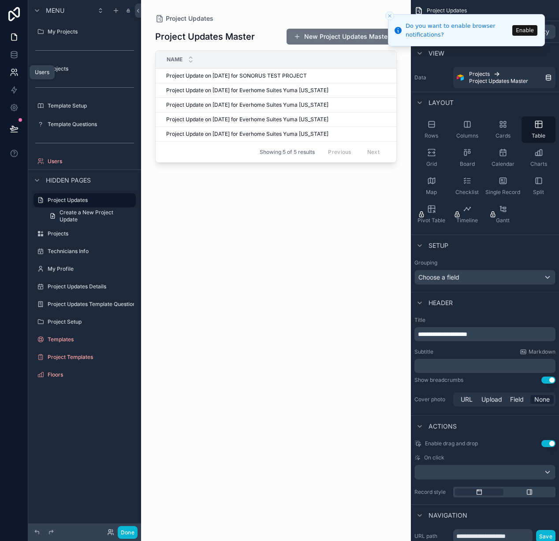
click at [16, 74] on icon at bounding box center [14, 72] width 9 height 9
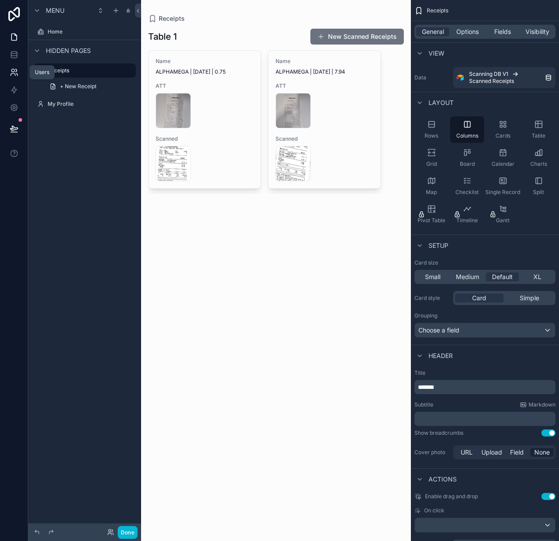
click at [7, 70] on link at bounding box center [14, 72] width 28 height 18
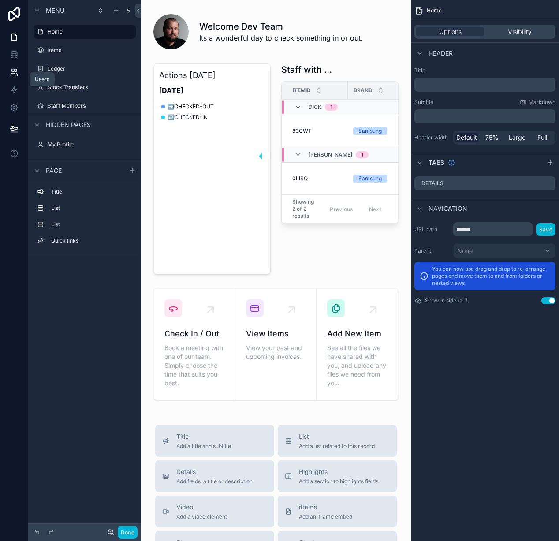
click at [14, 74] on icon at bounding box center [13, 75] width 4 height 2
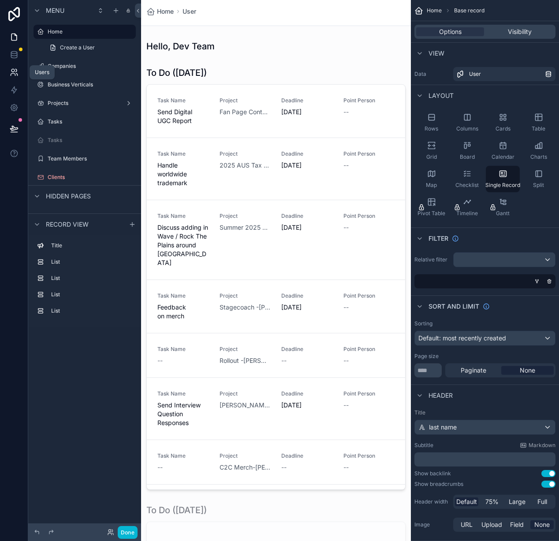
click at [17, 72] on icon at bounding box center [14, 72] width 9 height 9
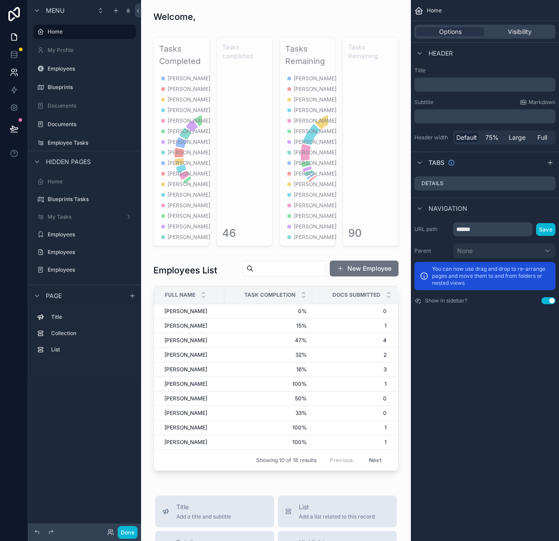
click at [17, 73] on icon at bounding box center [14, 72] width 9 height 9
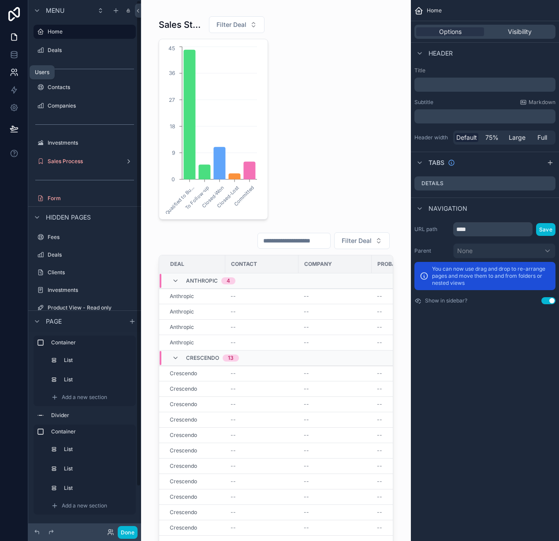
click at [15, 74] on icon at bounding box center [13, 75] width 4 height 2
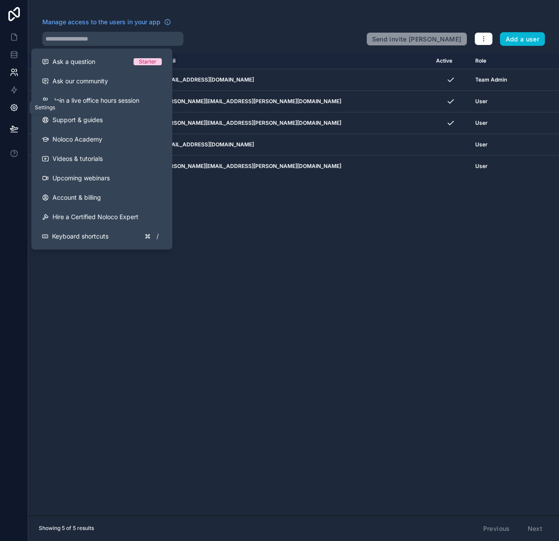
click at [13, 104] on icon at bounding box center [14, 107] width 9 height 9
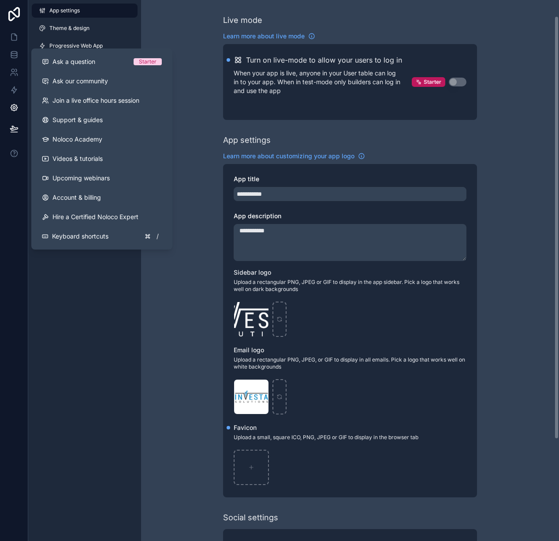
scroll to position [150, 0]
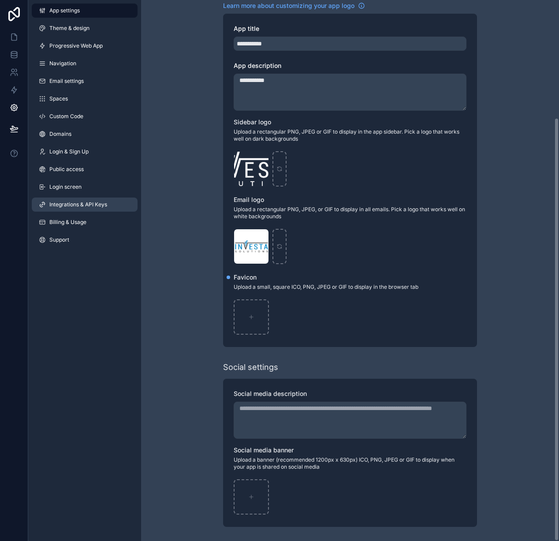
click at [84, 210] on link "Integrations & API Keys" at bounding box center [85, 204] width 106 height 14
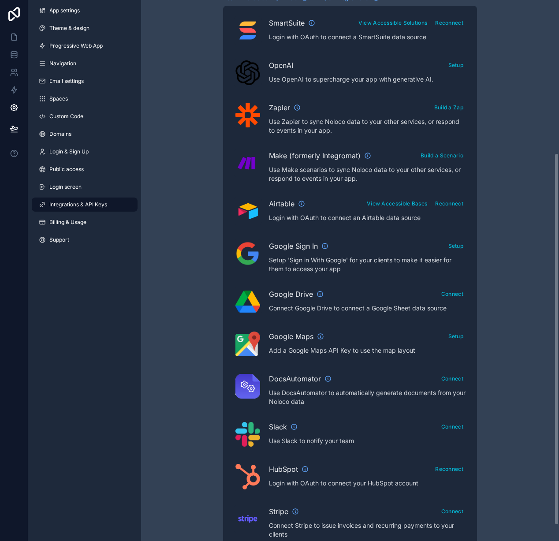
scroll to position [211, 0]
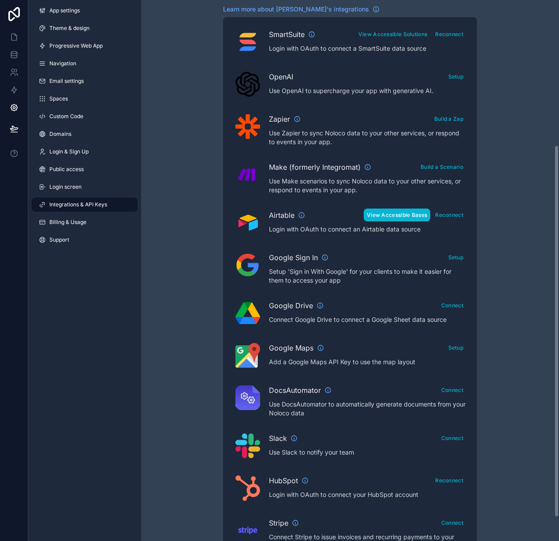
click at [391, 216] on button "View Accessible Bases" at bounding box center [396, 214] width 67 height 13
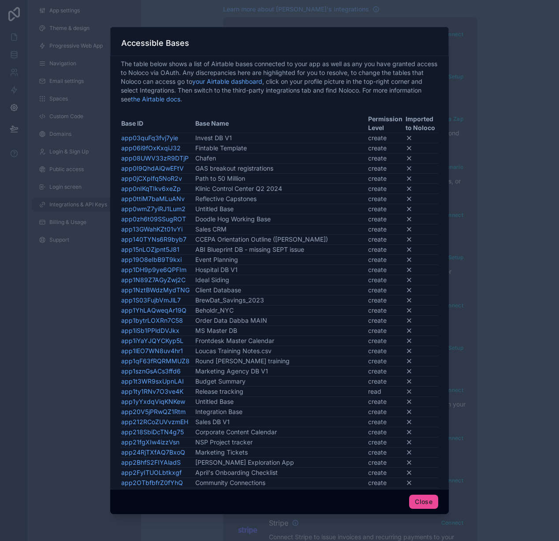
click at [500, 280] on div at bounding box center [279, 270] width 559 height 541
click at [425, 506] on button "Close" at bounding box center [423, 501] width 29 height 14
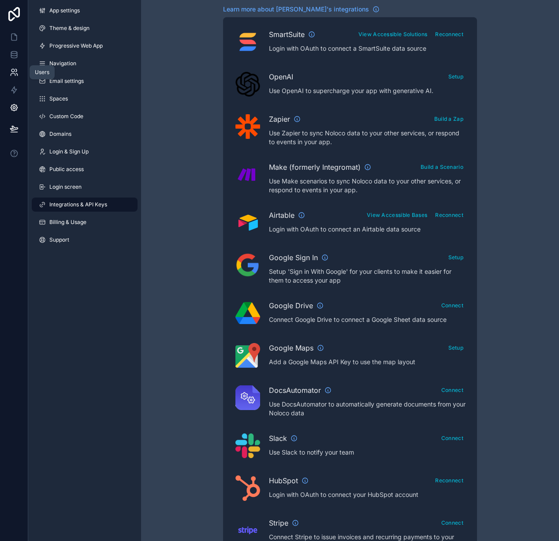
click at [12, 74] on icon at bounding box center [14, 72] width 9 height 9
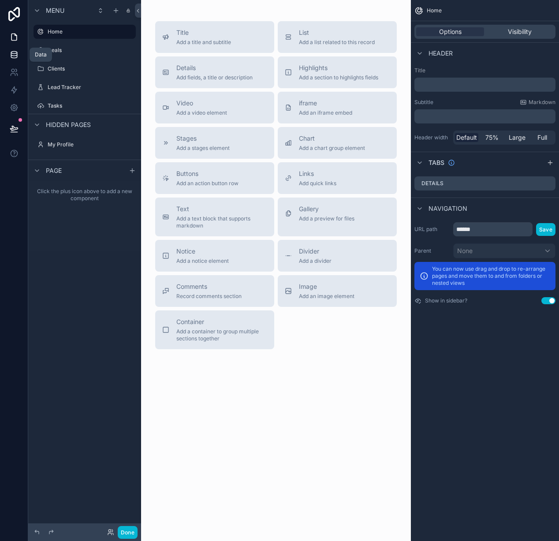
click at [13, 56] on icon at bounding box center [14, 54] width 9 height 9
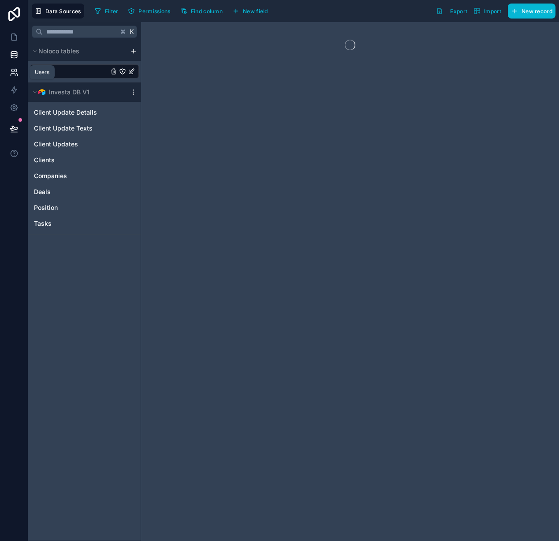
click at [10, 73] on icon at bounding box center [14, 72] width 9 height 9
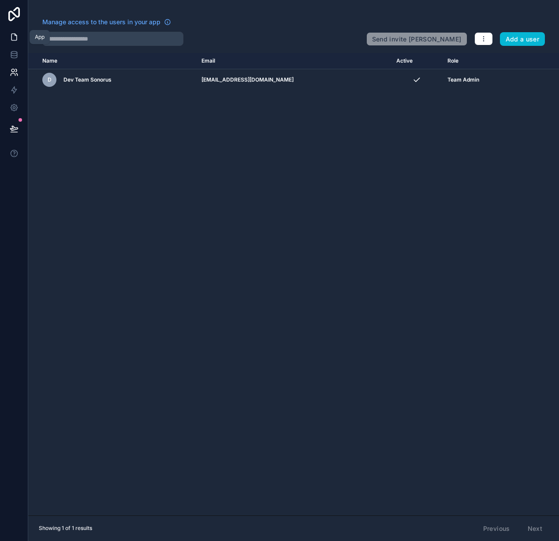
click at [14, 38] on icon at bounding box center [14, 37] width 9 height 9
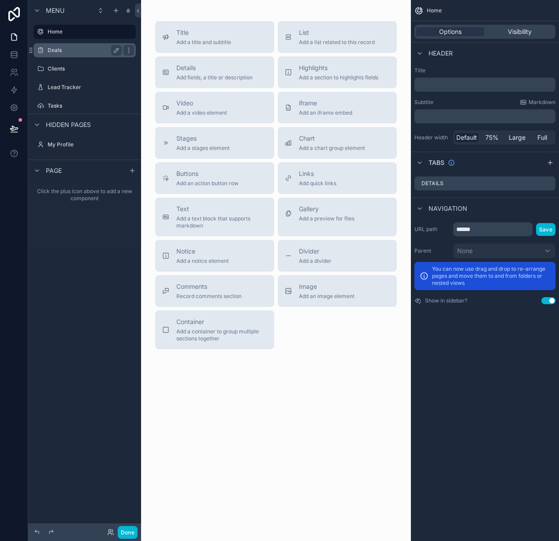
click at [65, 48] on label "Deals" at bounding box center [83, 50] width 70 height 7
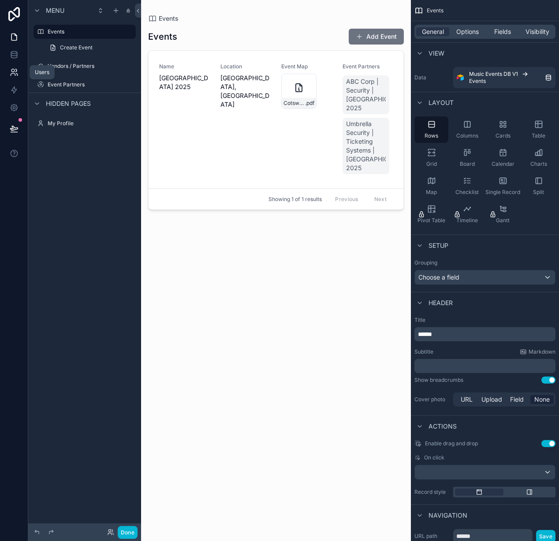
click at [14, 69] on icon at bounding box center [12, 70] width 3 height 3
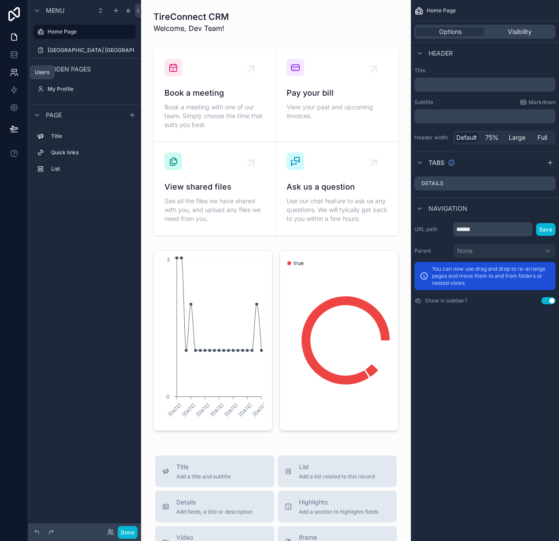
click at [15, 72] on icon at bounding box center [14, 72] width 9 height 9
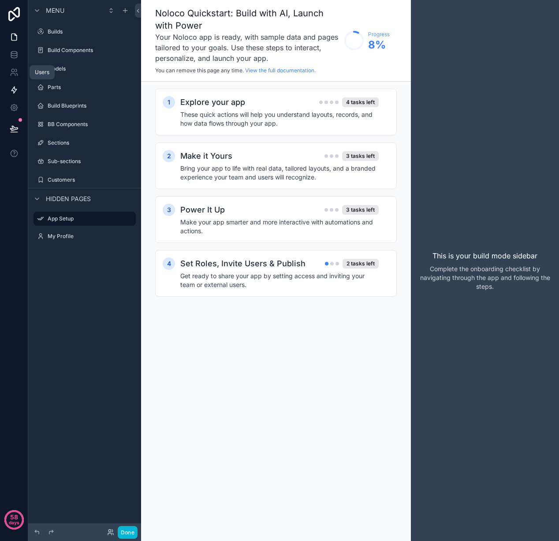
drag, startPoint x: 21, startPoint y: 69, endPoint x: 21, endPoint y: 81, distance: 12.3
click at [21, 69] on link at bounding box center [14, 72] width 28 height 18
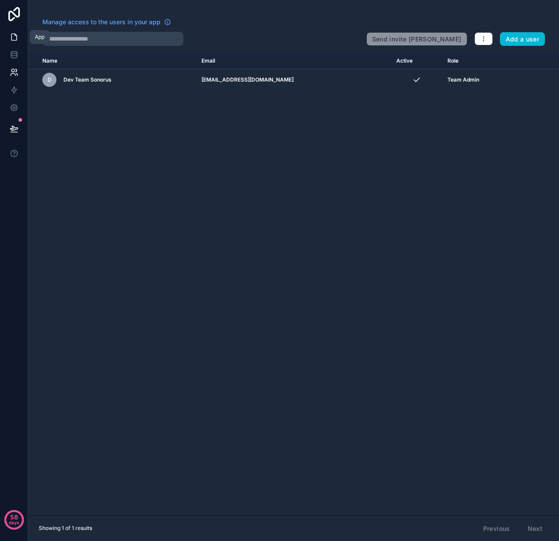
click at [16, 39] on icon at bounding box center [14, 37] width 9 height 9
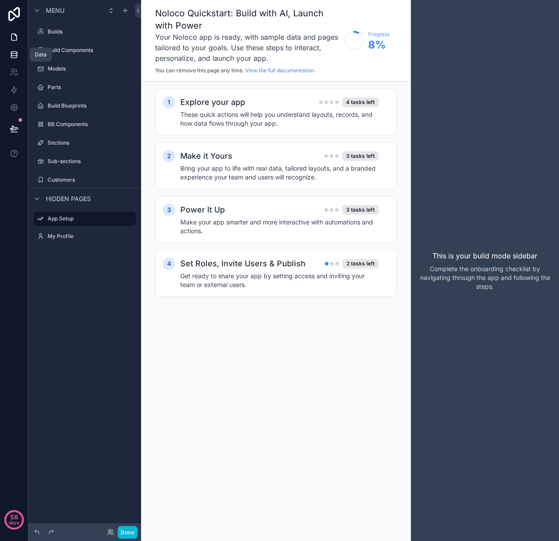
click at [20, 56] on link at bounding box center [14, 55] width 28 height 18
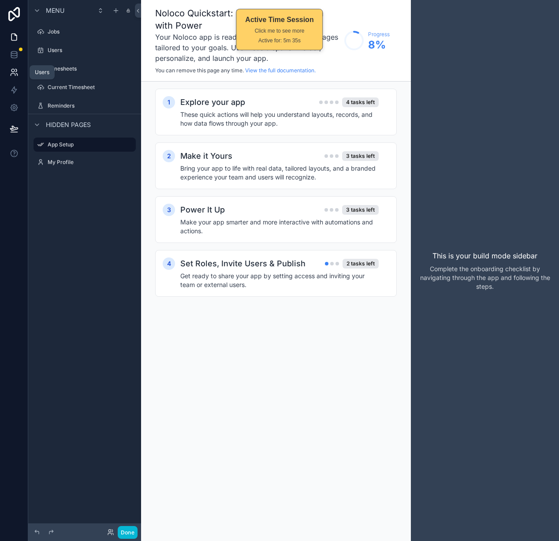
click at [16, 69] on icon at bounding box center [15, 70] width 1 height 3
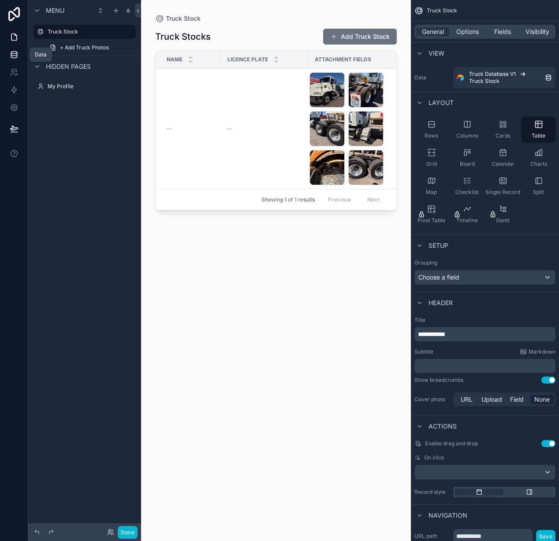
click at [15, 56] on icon at bounding box center [14, 54] width 6 height 4
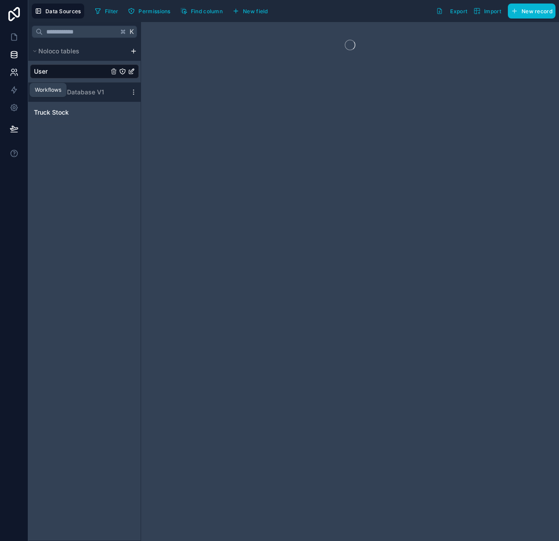
click at [17, 76] on icon at bounding box center [14, 72] width 9 height 9
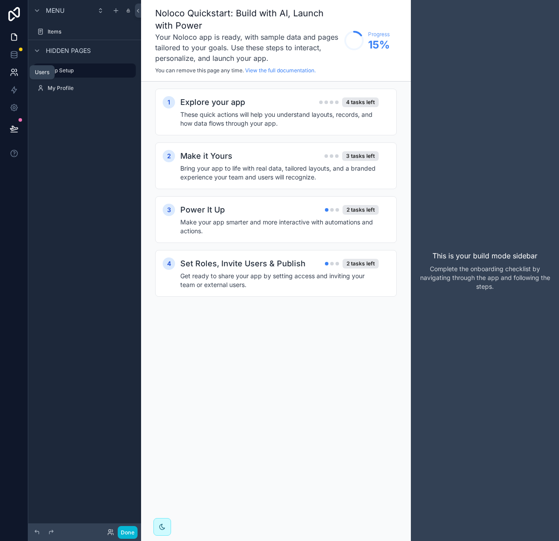
click at [10, 74] on icon at bounding box center [14, 72] width 9 height 9
click at [16, 70] on icon at bounding box center [15, 70] width 1 height 3
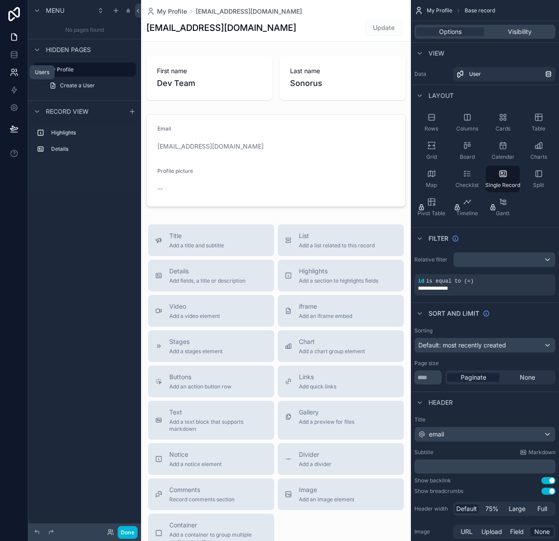
click at [19, 75] on link at bounding box center [14, 72] width 28 height 18
